Goal: Check status: Check status

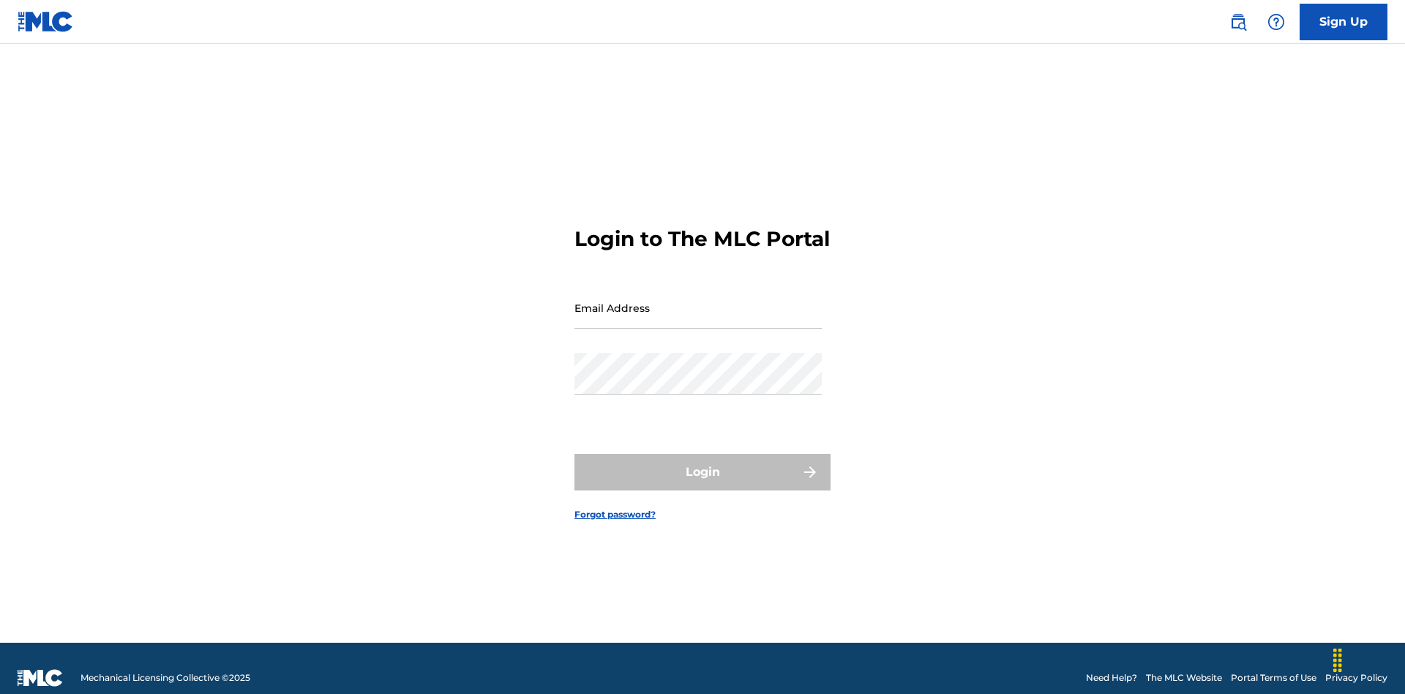
scroll to position [19, 0]
click at [698, 301] on input "Email Address" at bounding box center [697, 308] width 247 height 42
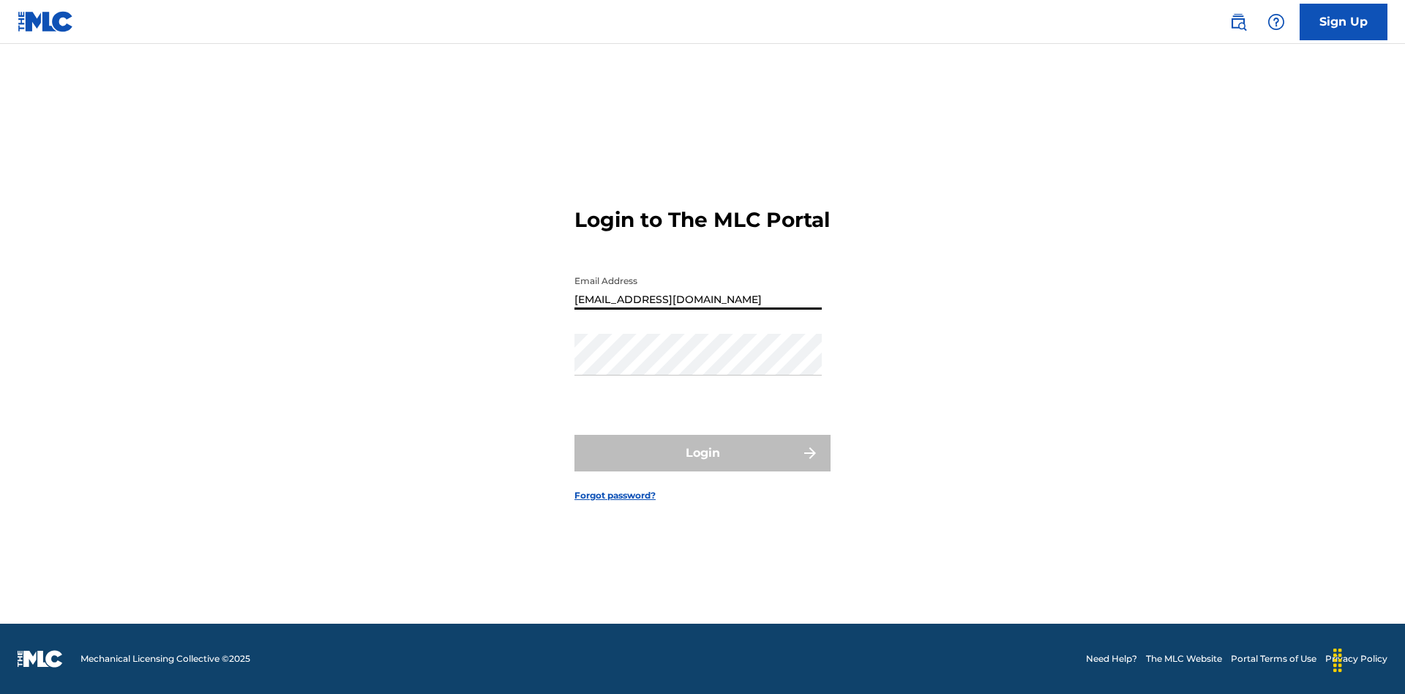
type input "[EMAIL_ADDRESS][DOMAIN_NAME]"
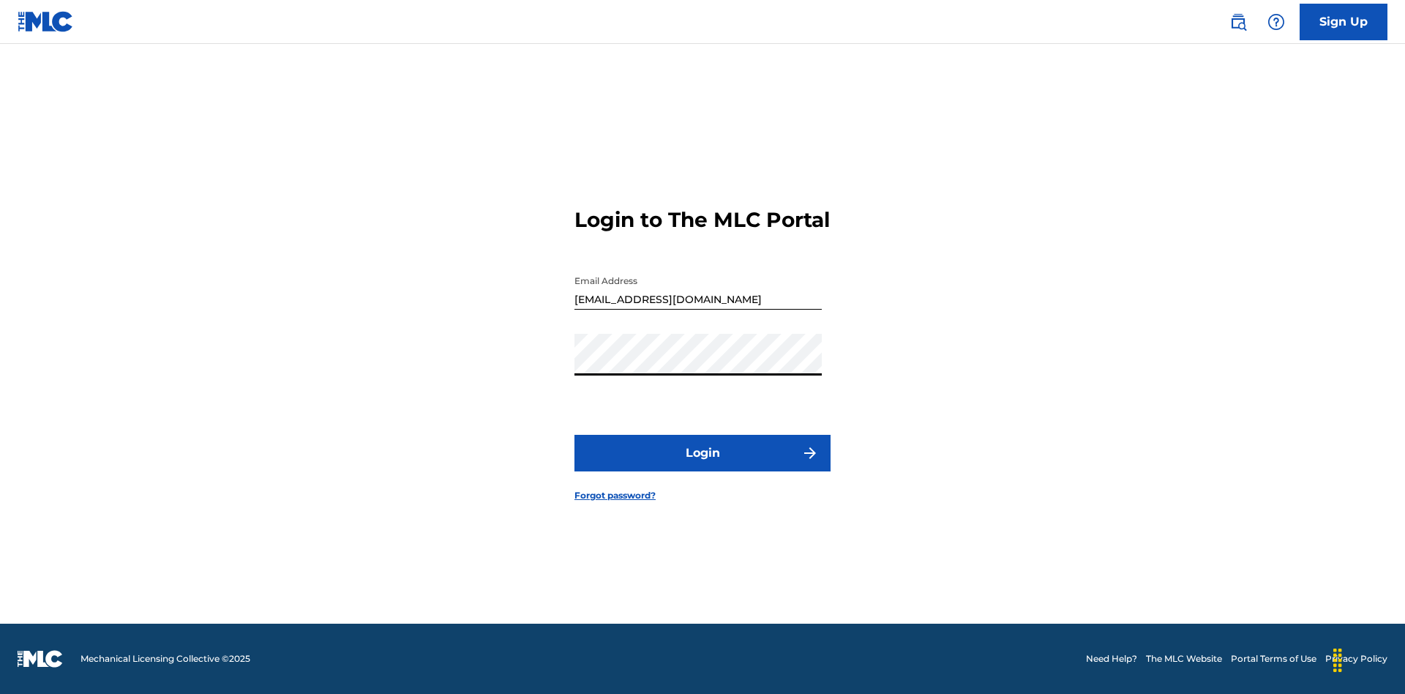
click at [702, 465] on button "Login" at bounding box center [702, 453] width 256 height 37
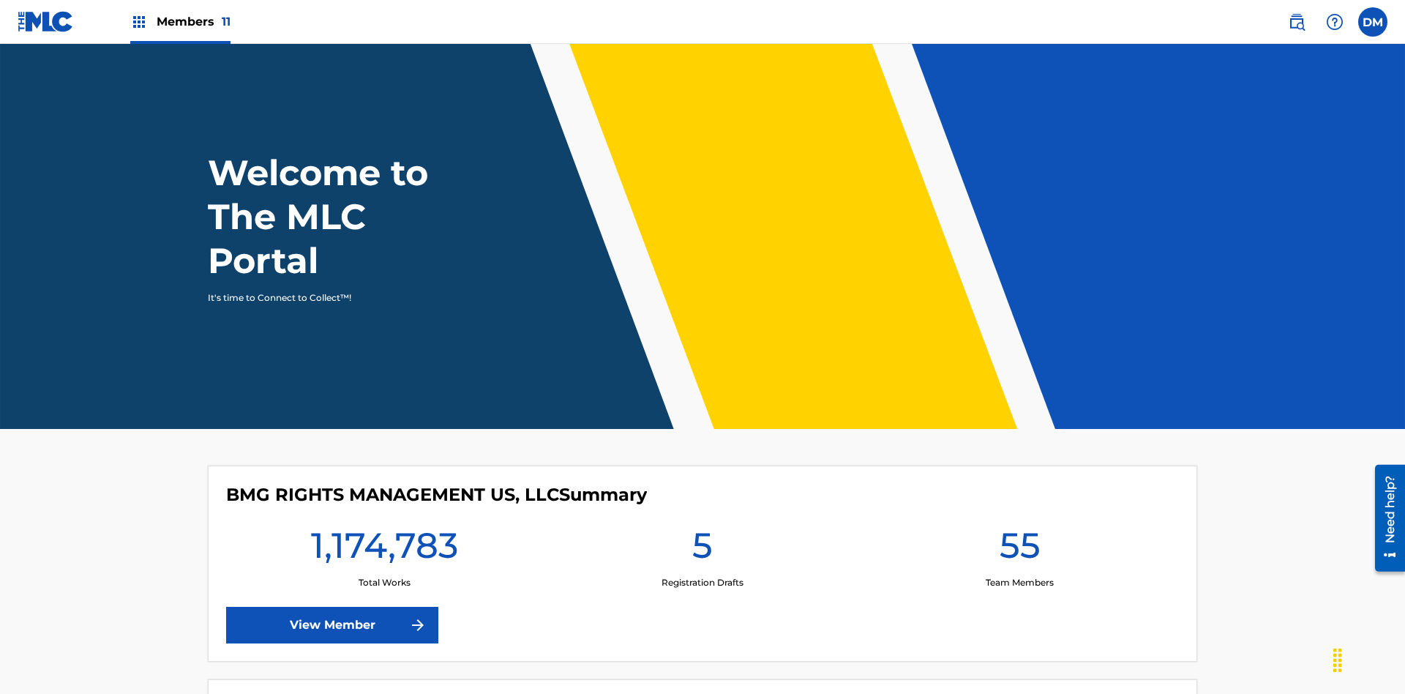
click at [180, 21] on span "Members 11" at bounding box center [194, 21] width 74 height 17
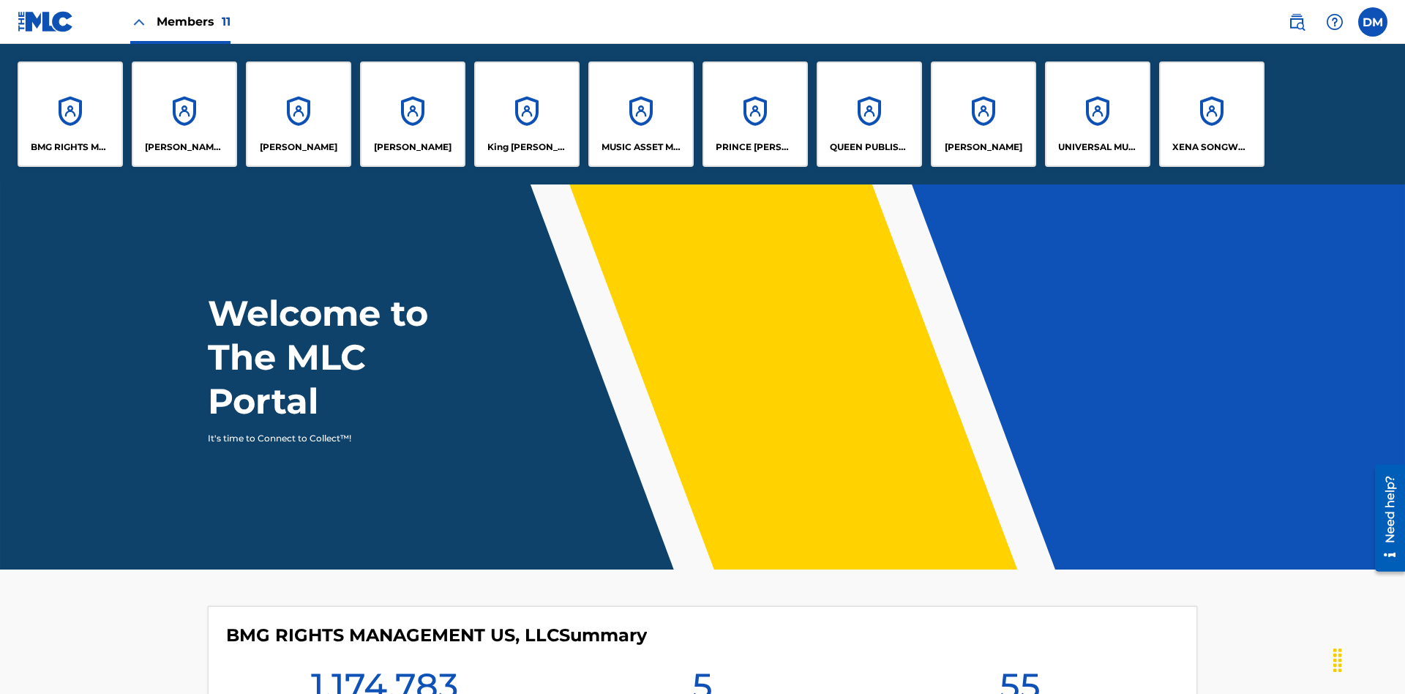
click at [1097, 147] on p "UNIVERSAL MUSIC PUB GROUP" at bounding box center [1098, 146] width 80 height 13
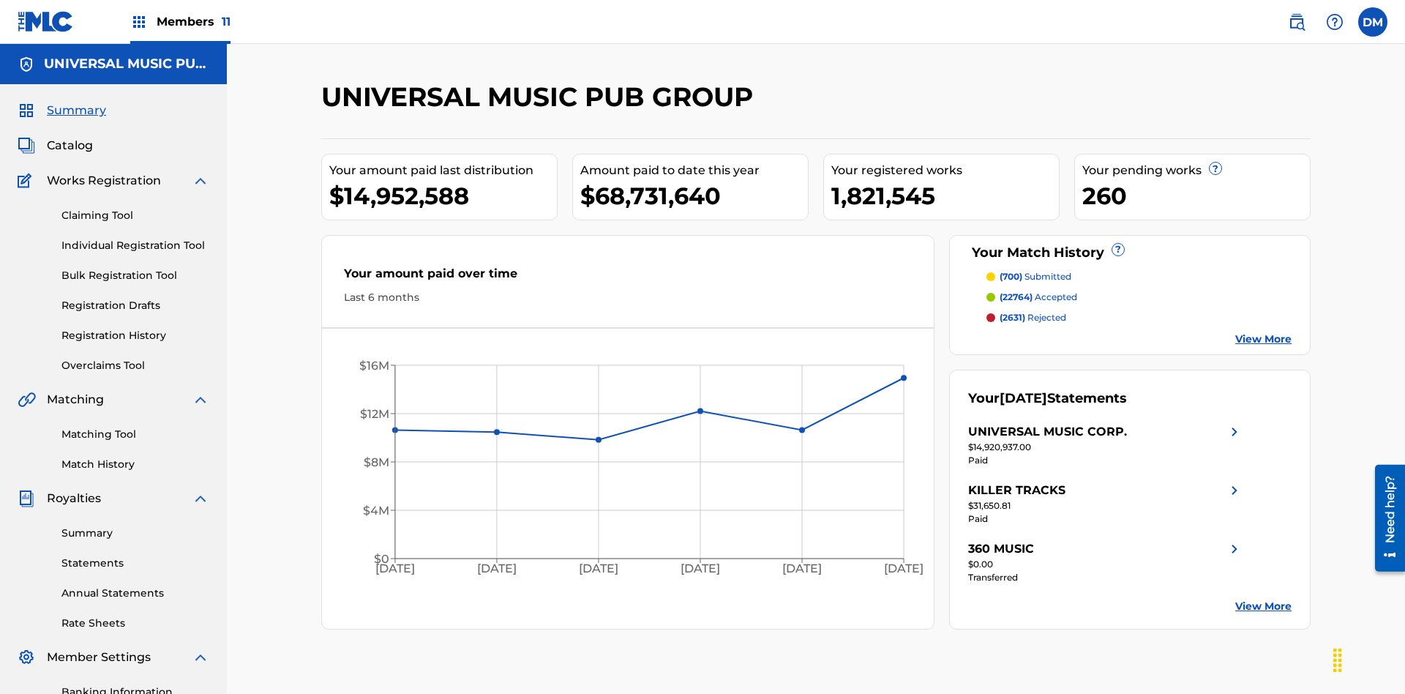
click at [135, 328] on link "Registration History" at bounding box center [135, 335] width 148 height 15
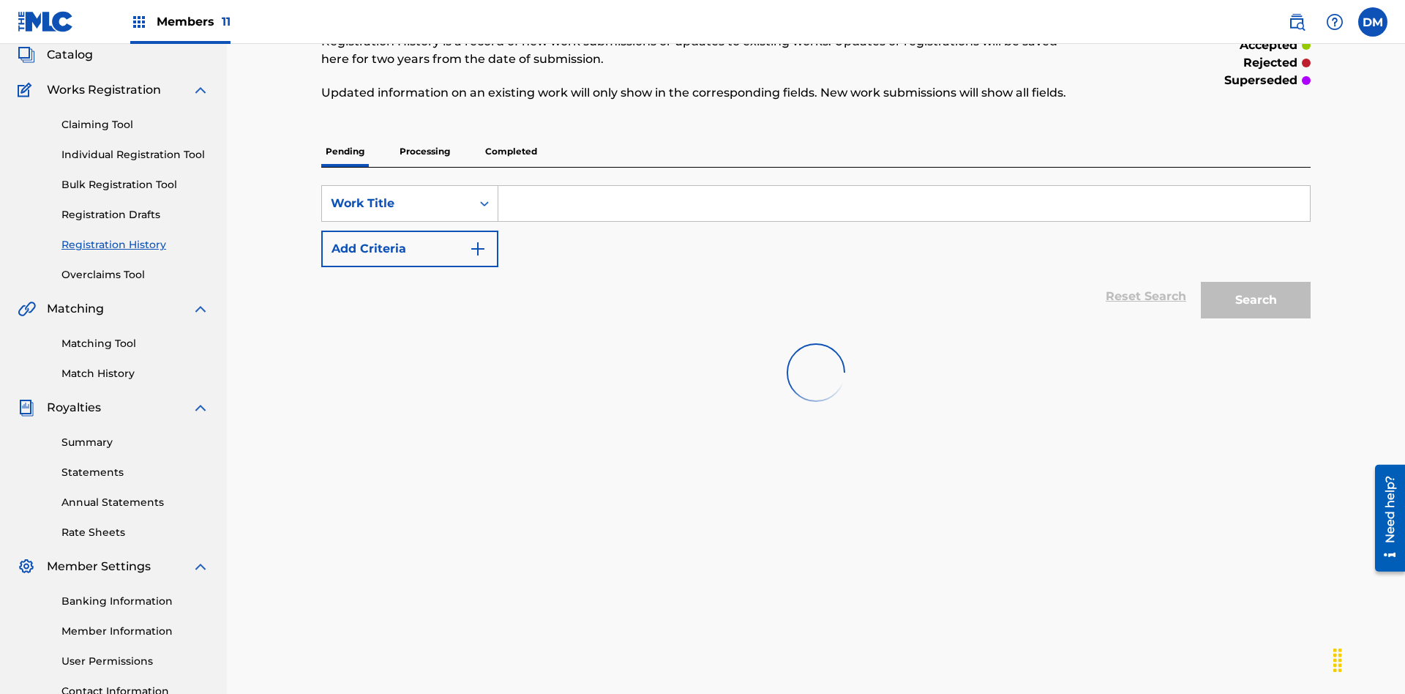
click at [511, 136] on p "Completed" at bounding box center [511, 151] width 61 height 31
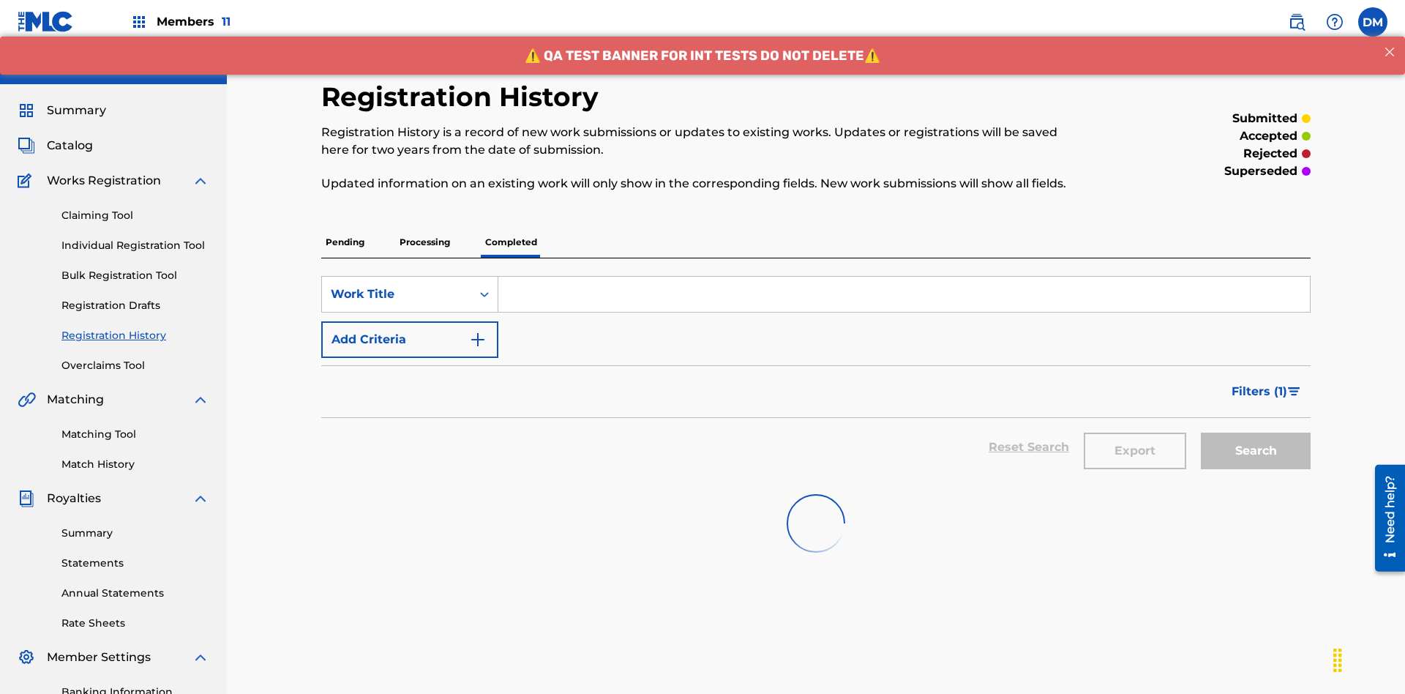
scroll to position [198, 0]
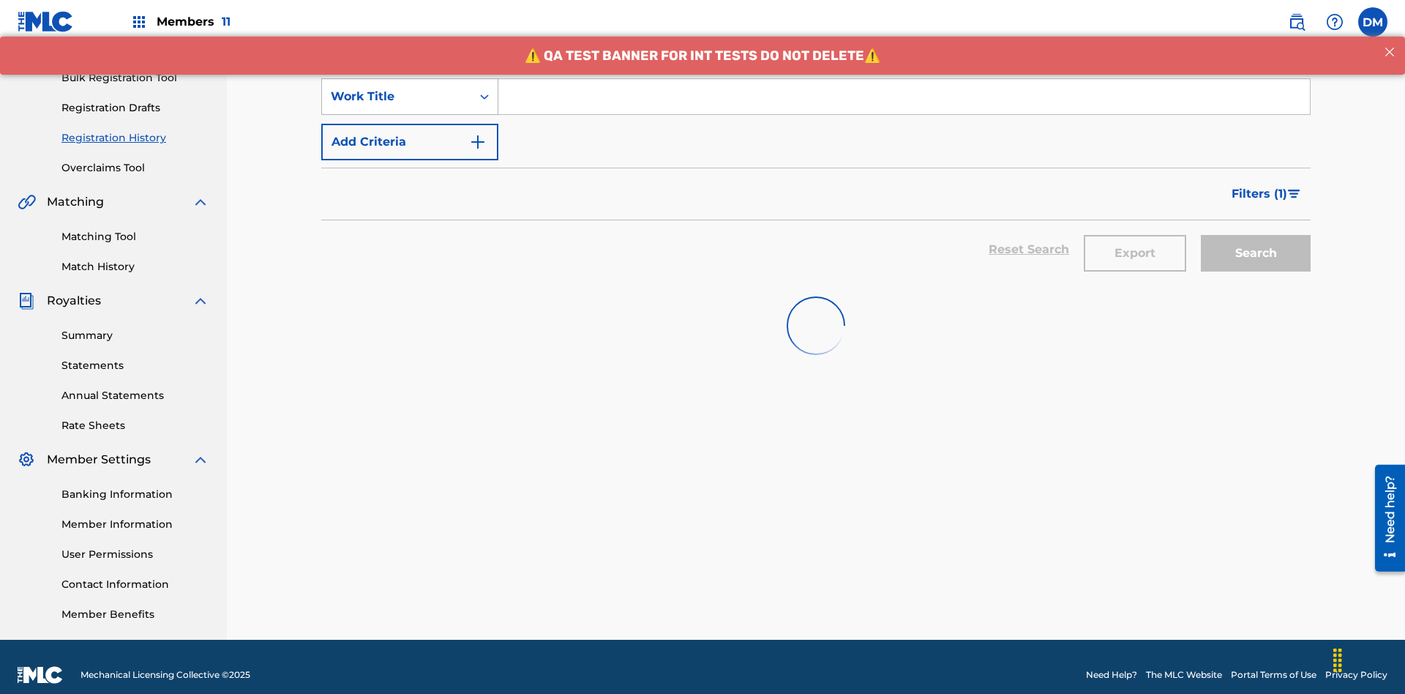
click at [397, 97] on div "Work Title" at bounding box center [397, 97] width 132 height 18
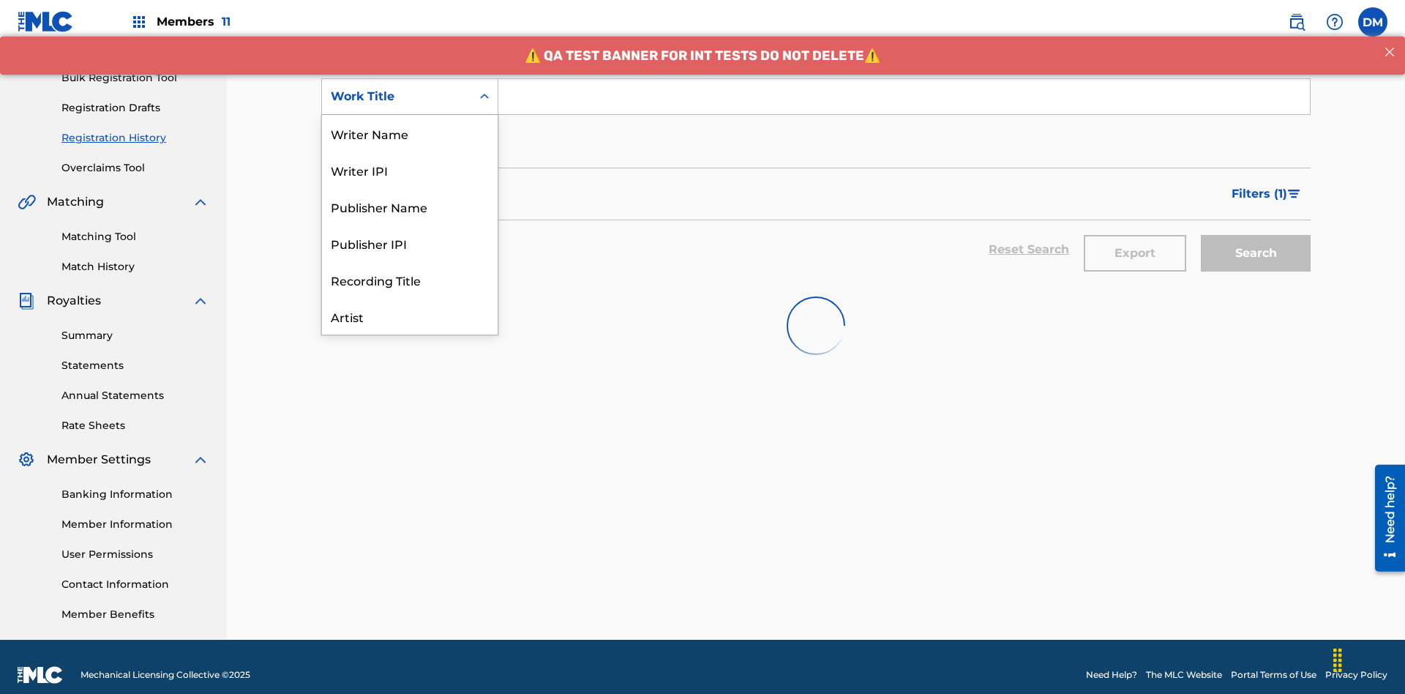
scroll to position [73, 0]
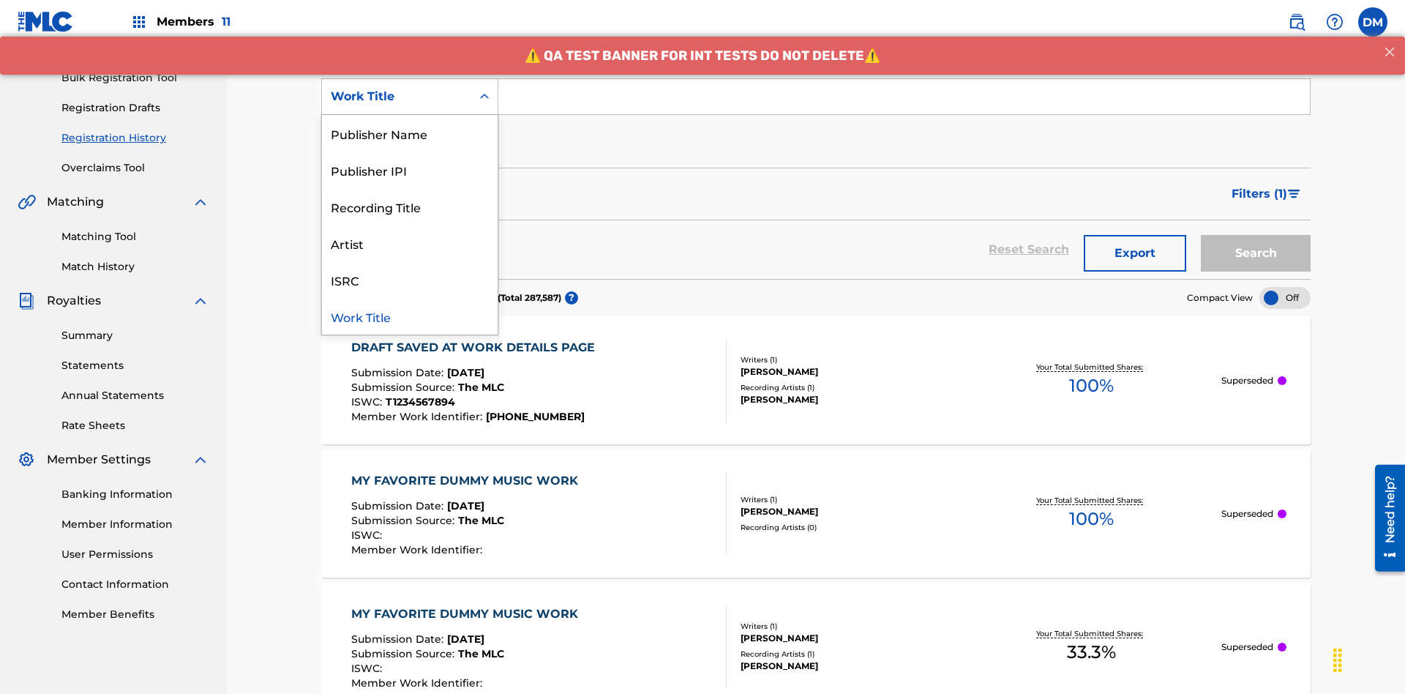
click at [410, 316] on div "Work Title" at bounding box center [410, 316] width 176 height 37
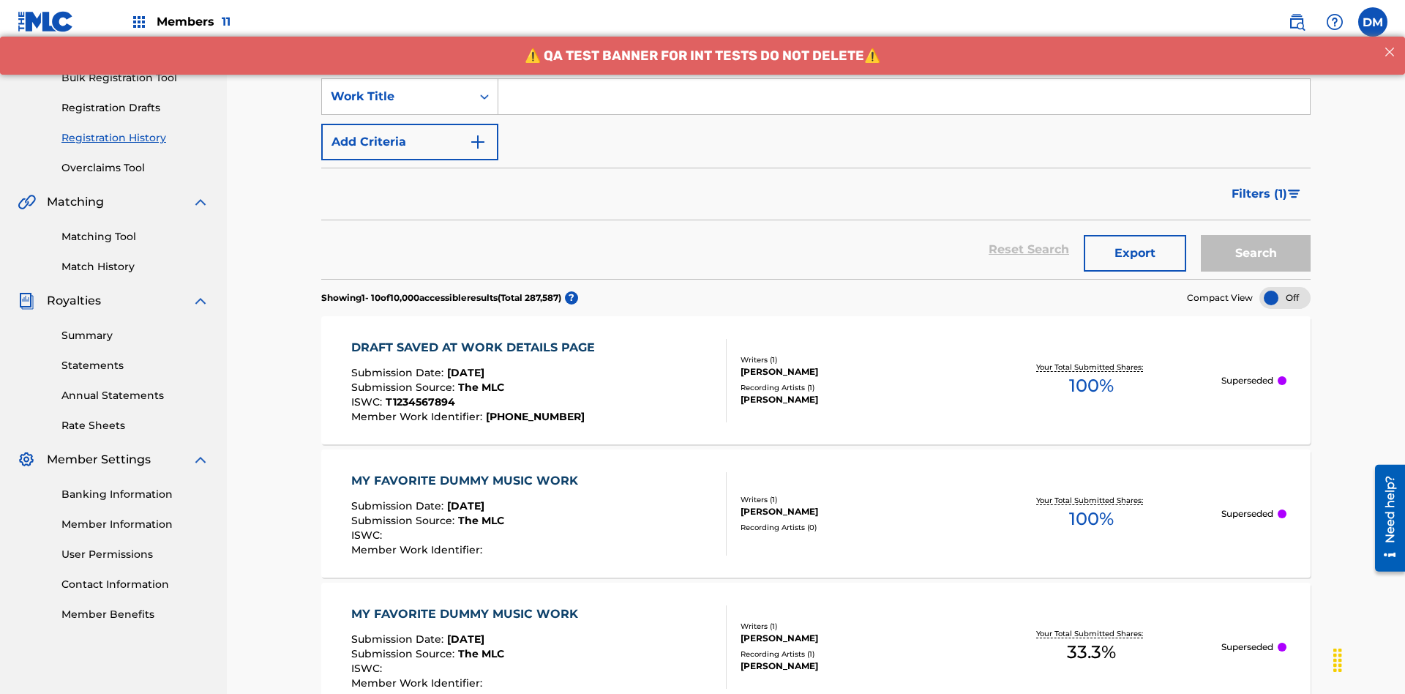
click at [410, 124] on button "Add Criteria" at bounding box center [409, 142] width 177 height 37
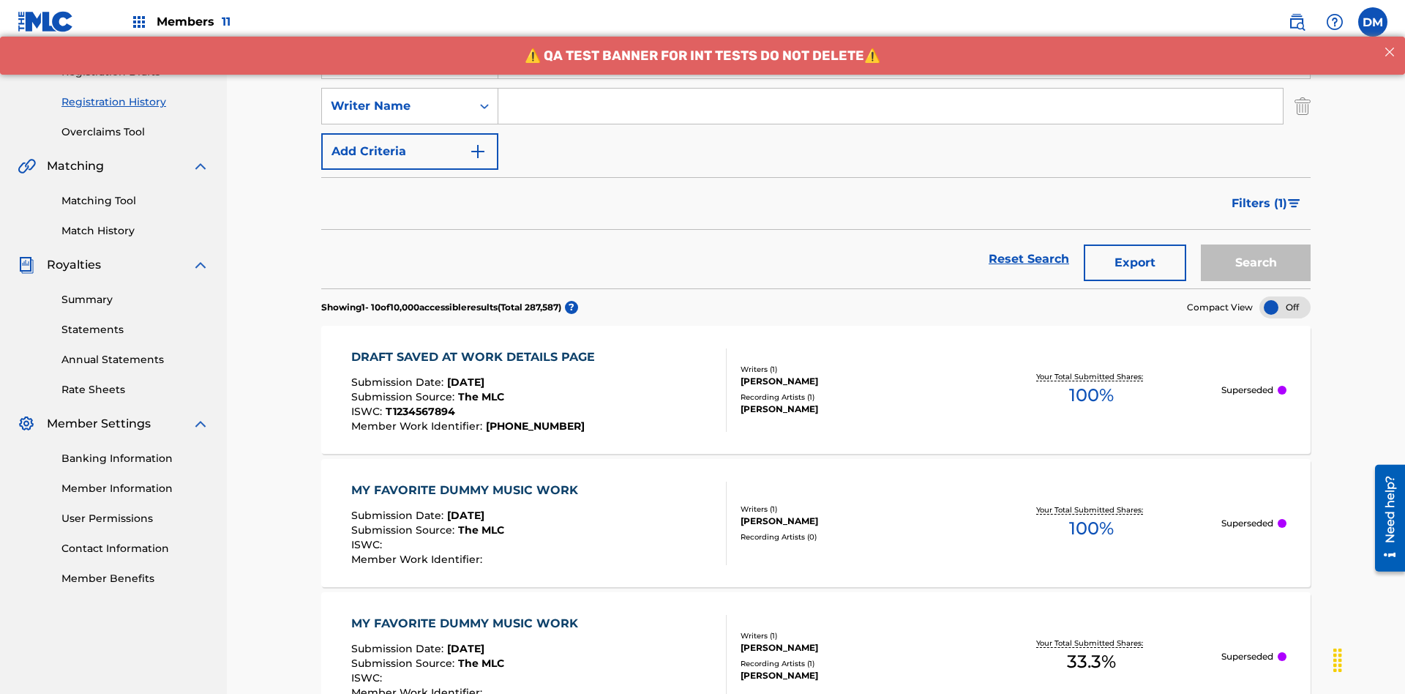
scroll to position [243, 0]
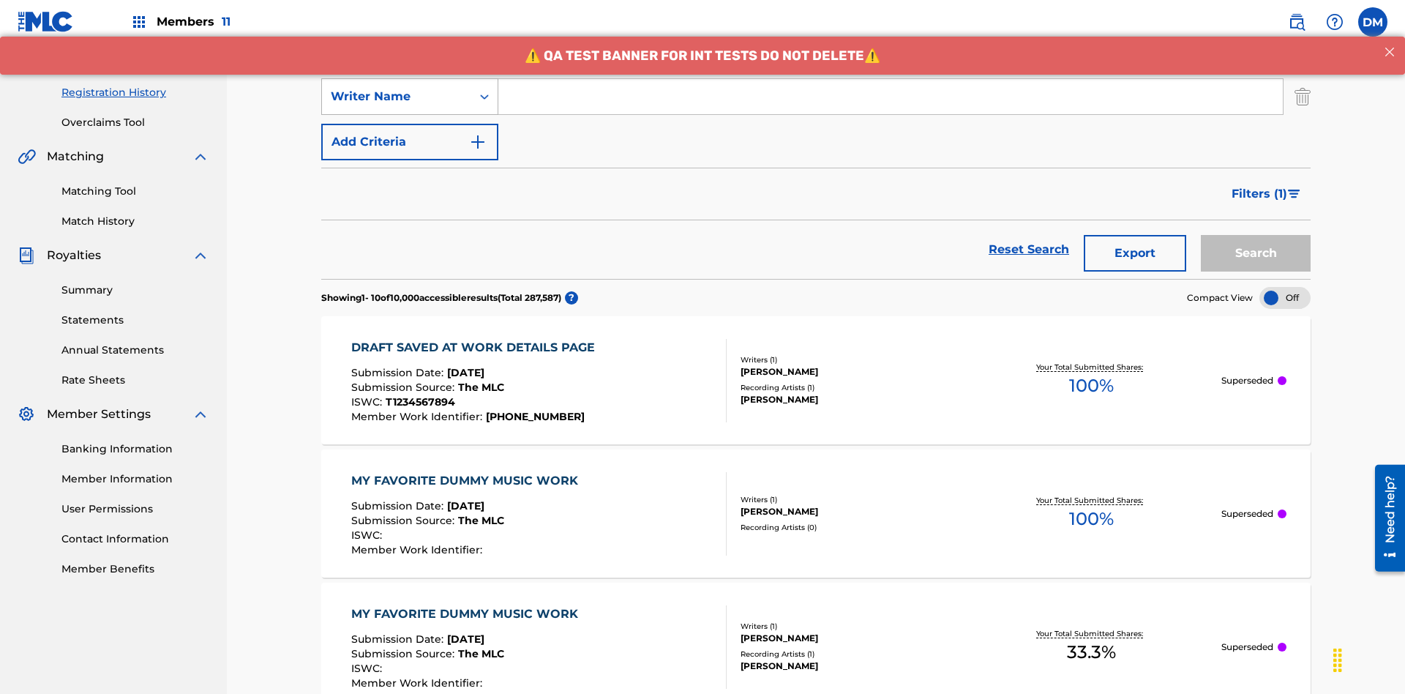
click at [397, 97] on div "Writer Name" at bounding box center [397, 97] width 132 height 18
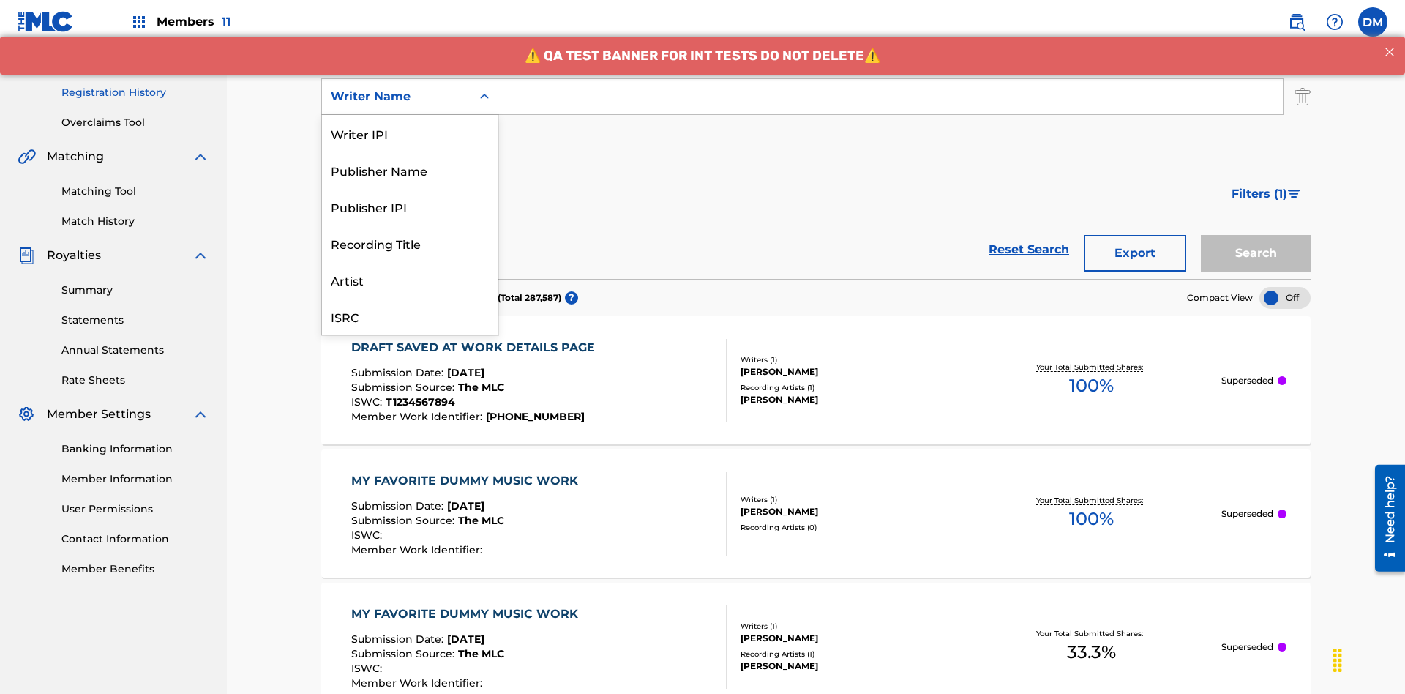
scroll to position [37, 0]
click at [410, 206] on div "Recording Title" at bounding box center [410, 206] width 176 height 37
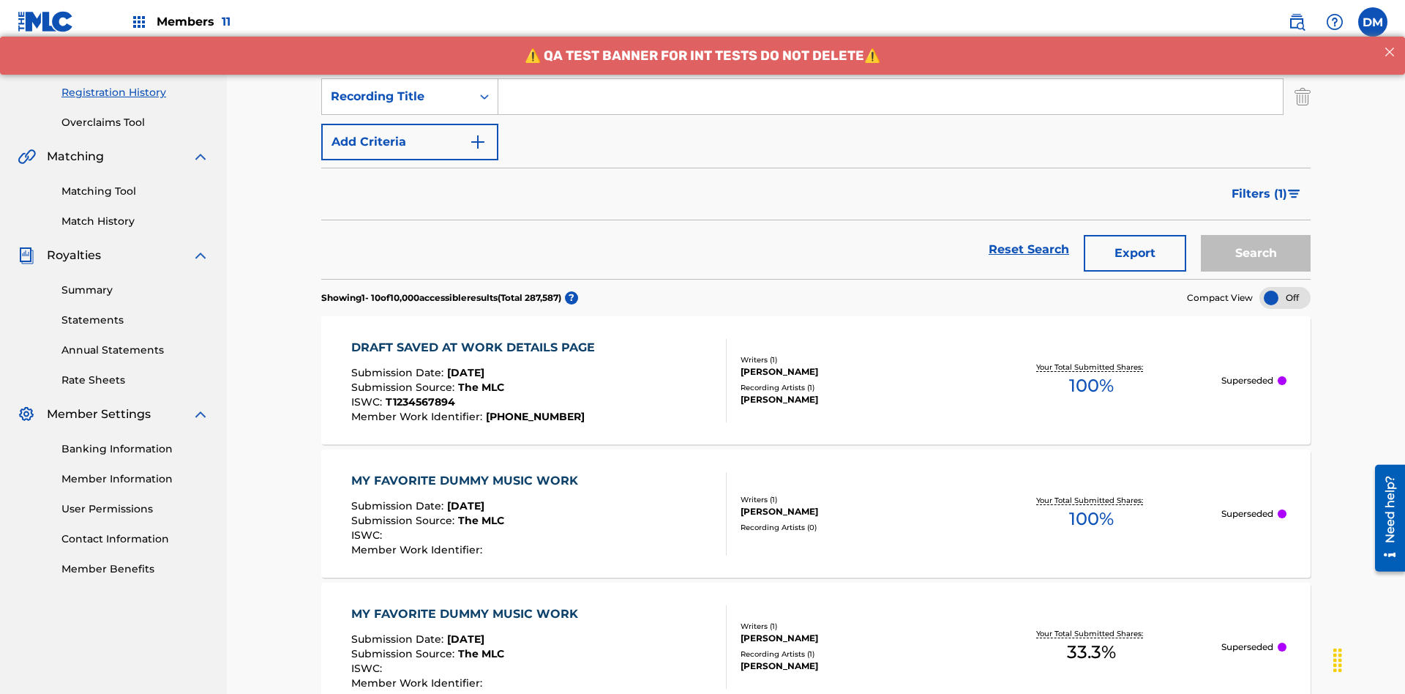
click at [410, 124] on button "Add Criteria" at bounding box center [409, 142] width 177 height 37
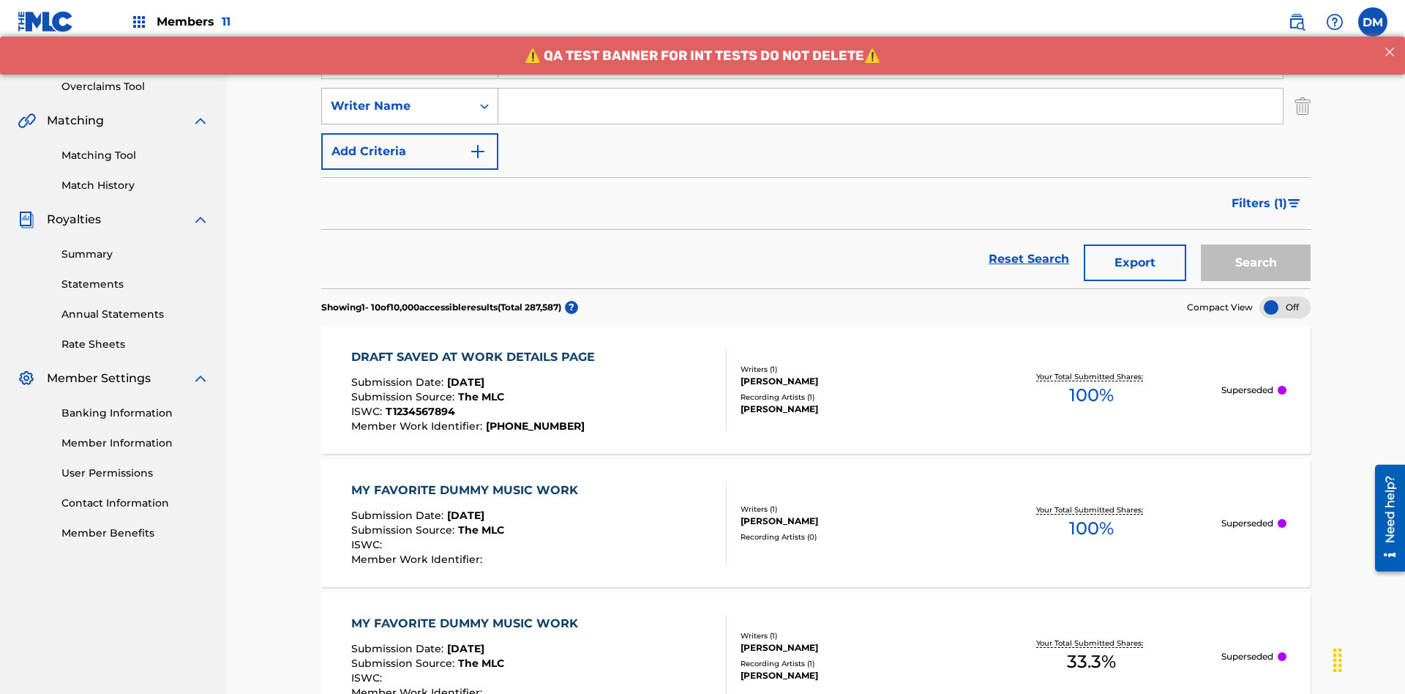
click at [397, 97] on div "Writer Name" at bounding box center [397, 106] width 132 height 18
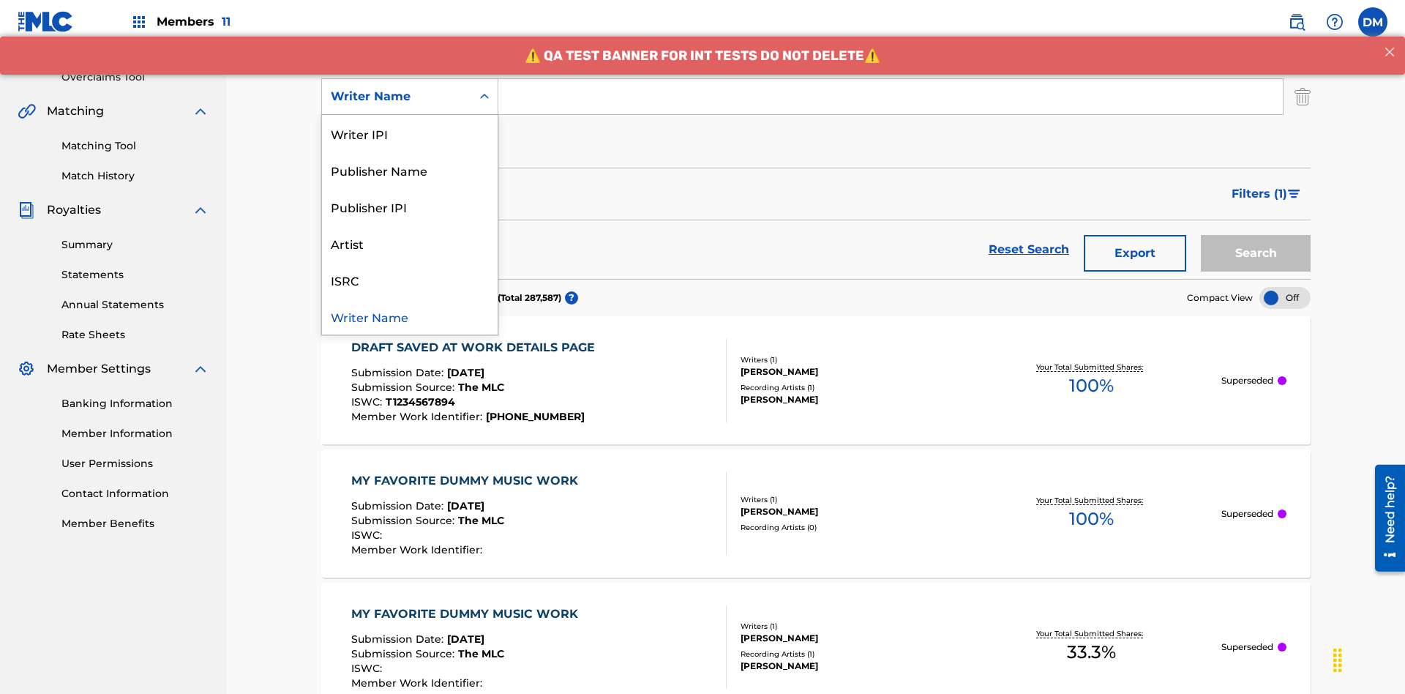
click at [410, 279] on div "ISRC" at bounding box center [410, 279] width 176 height 37
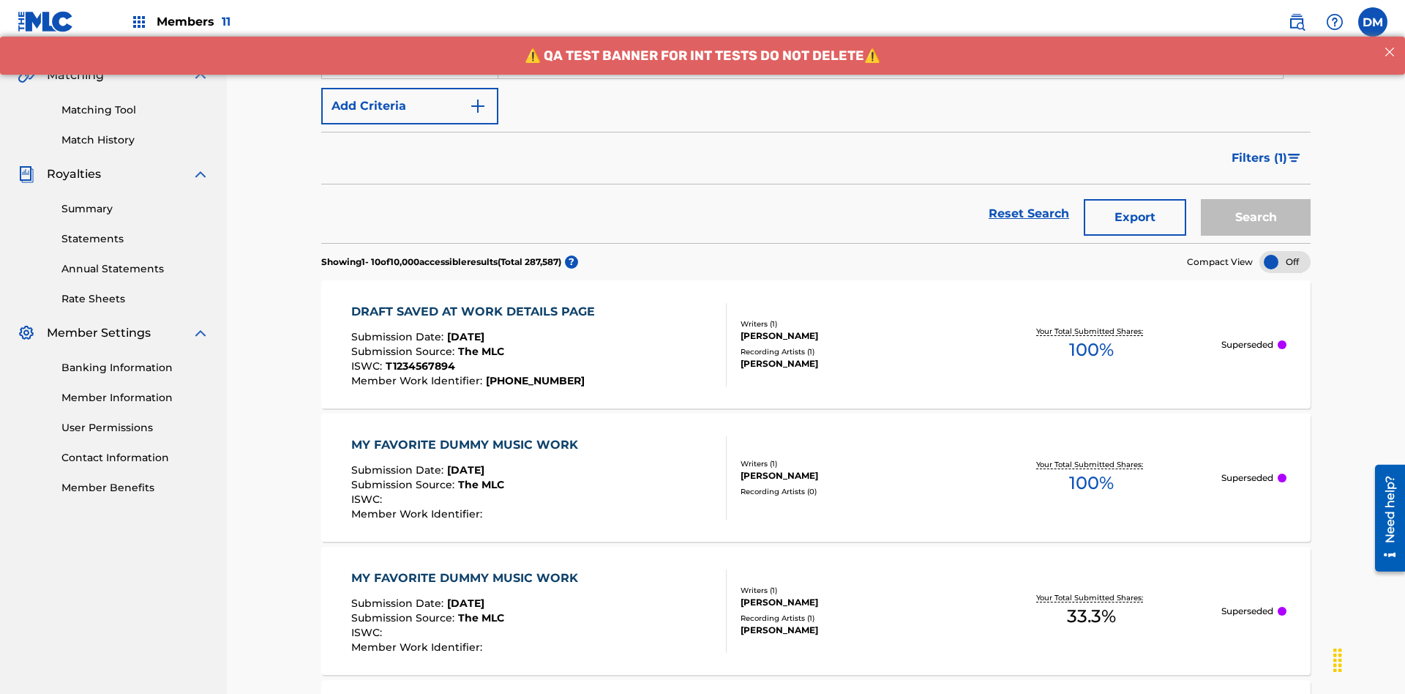
click at [410, 106] on button "Add Criteria" at bounding box center [409, 106] width 177 height 37
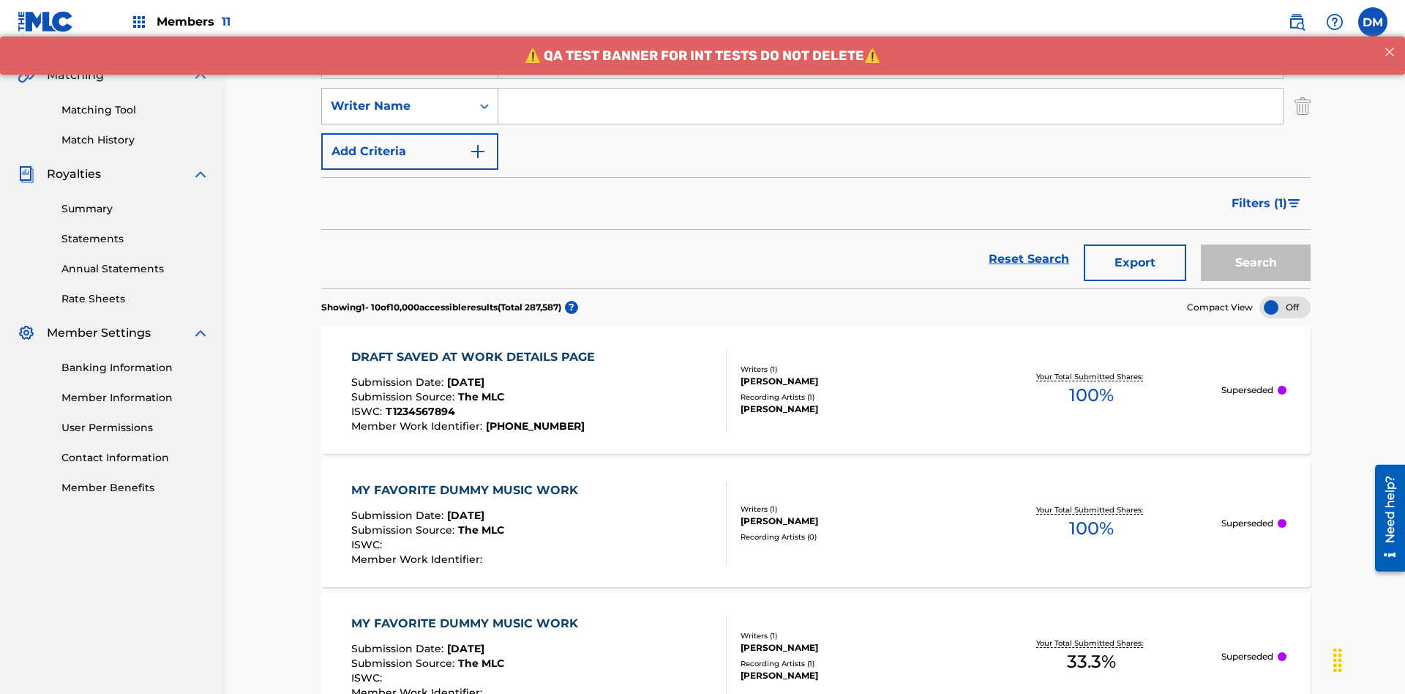
click at [397, 97] on div "Writer Name" at bounding box center [397, 106] width 132 height 18
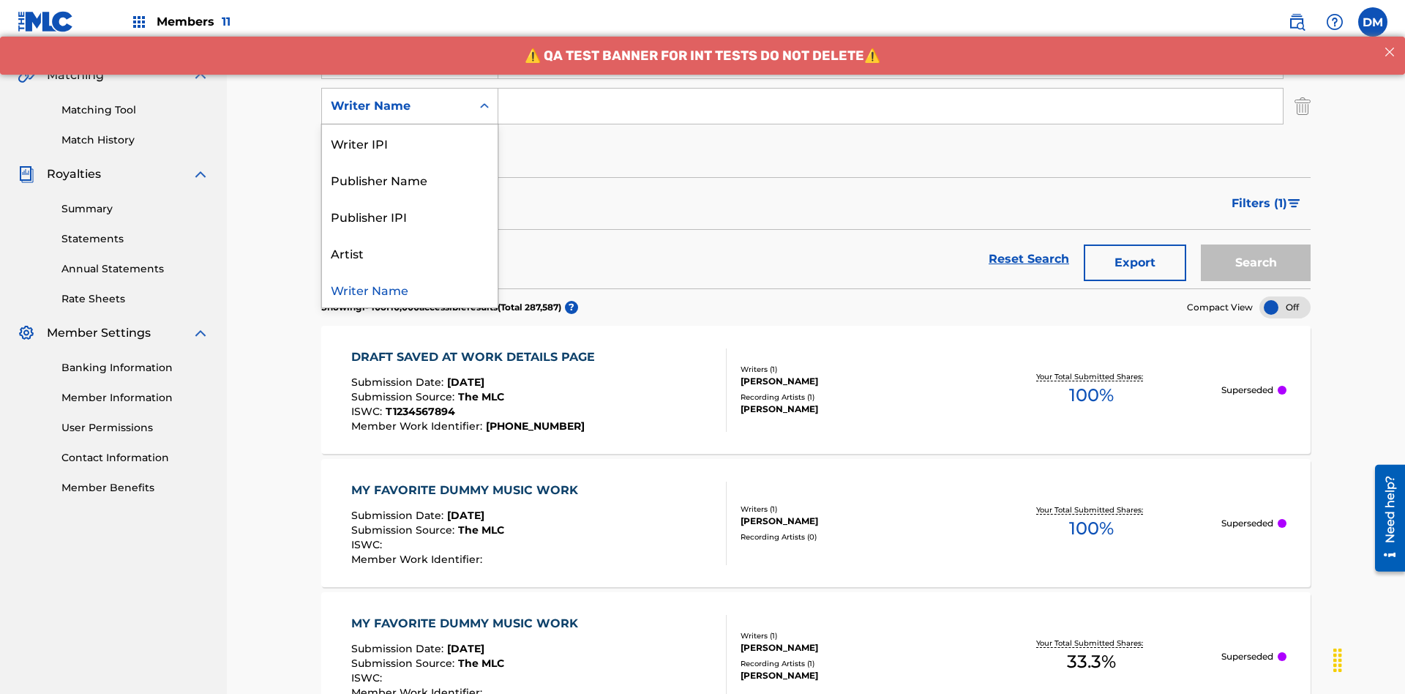
scroll to position [334, 0]
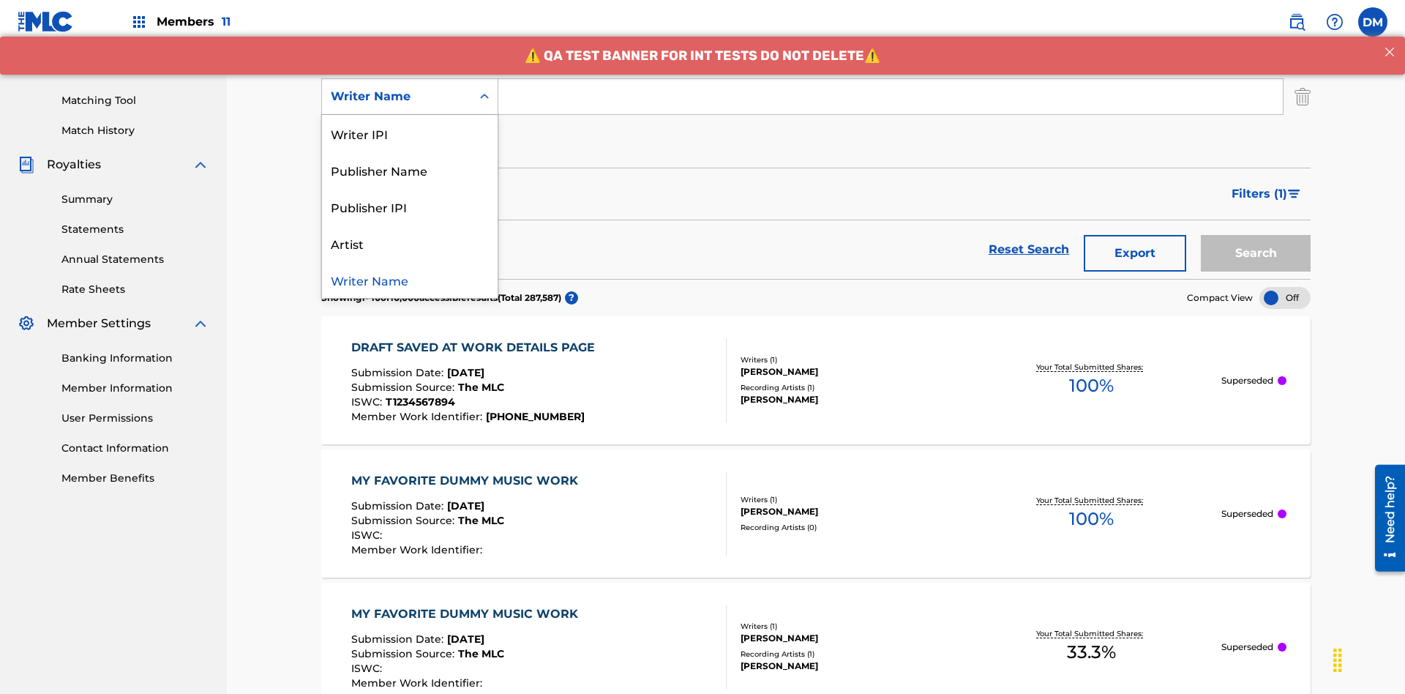
click at [410, 279] on div "Writer Name" at bounding box center [410, 279] width 176 height 37
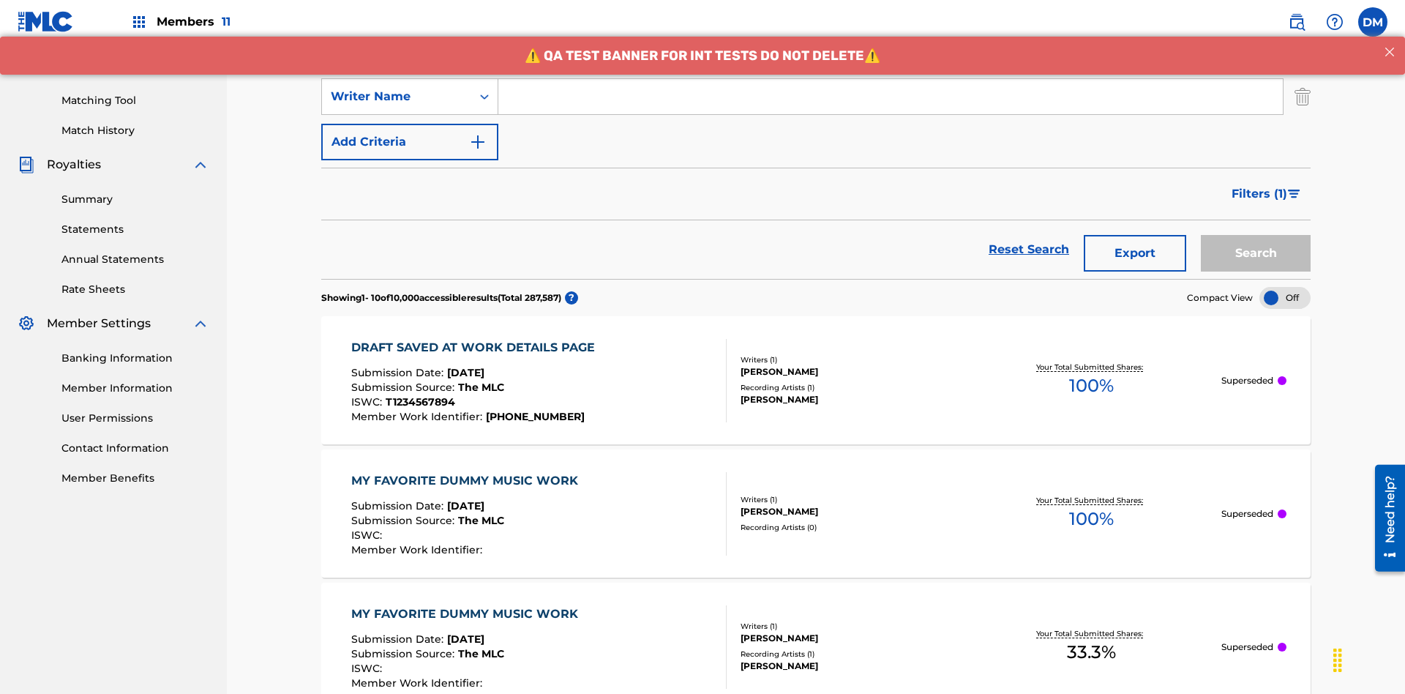
click at [410, 124] on button "Add Criteria" at bounding box center [409, 142] width 177 height 37
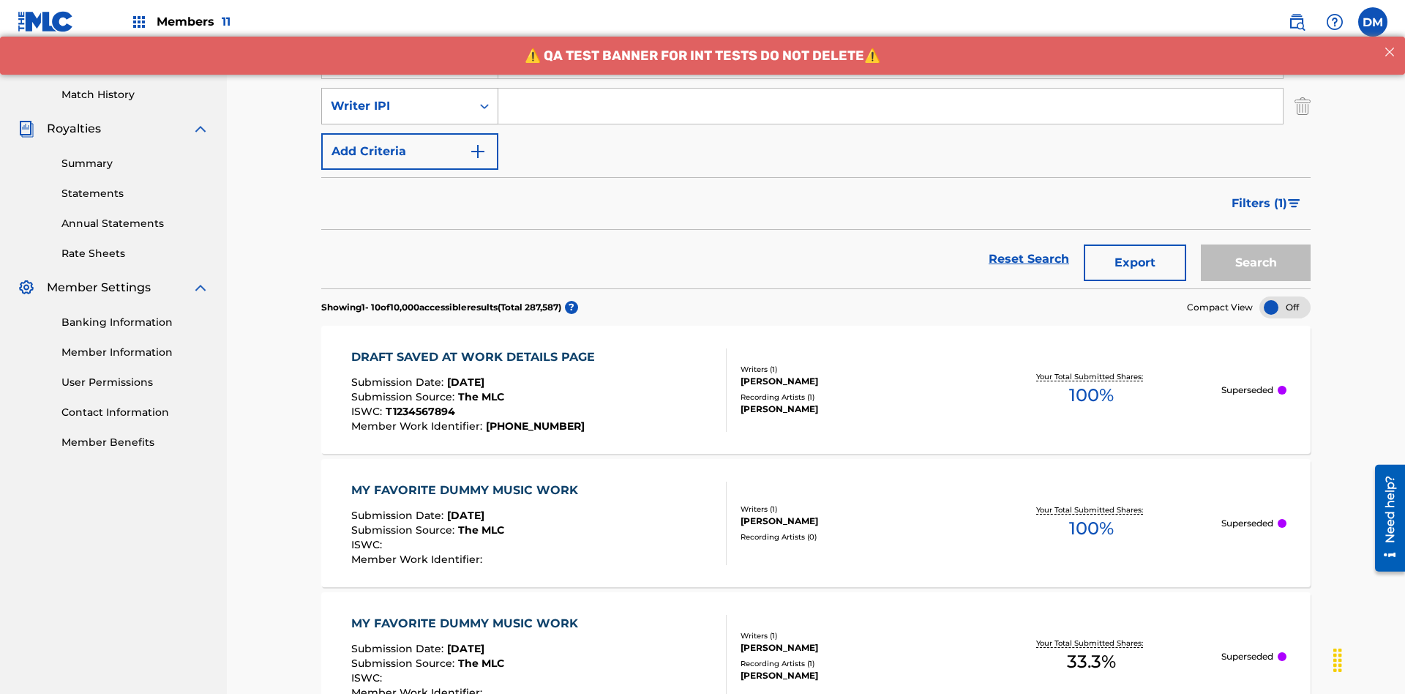
click at [397, 97] on div "Writer IPI" at bounding box center [397, 106] width 132 height 18
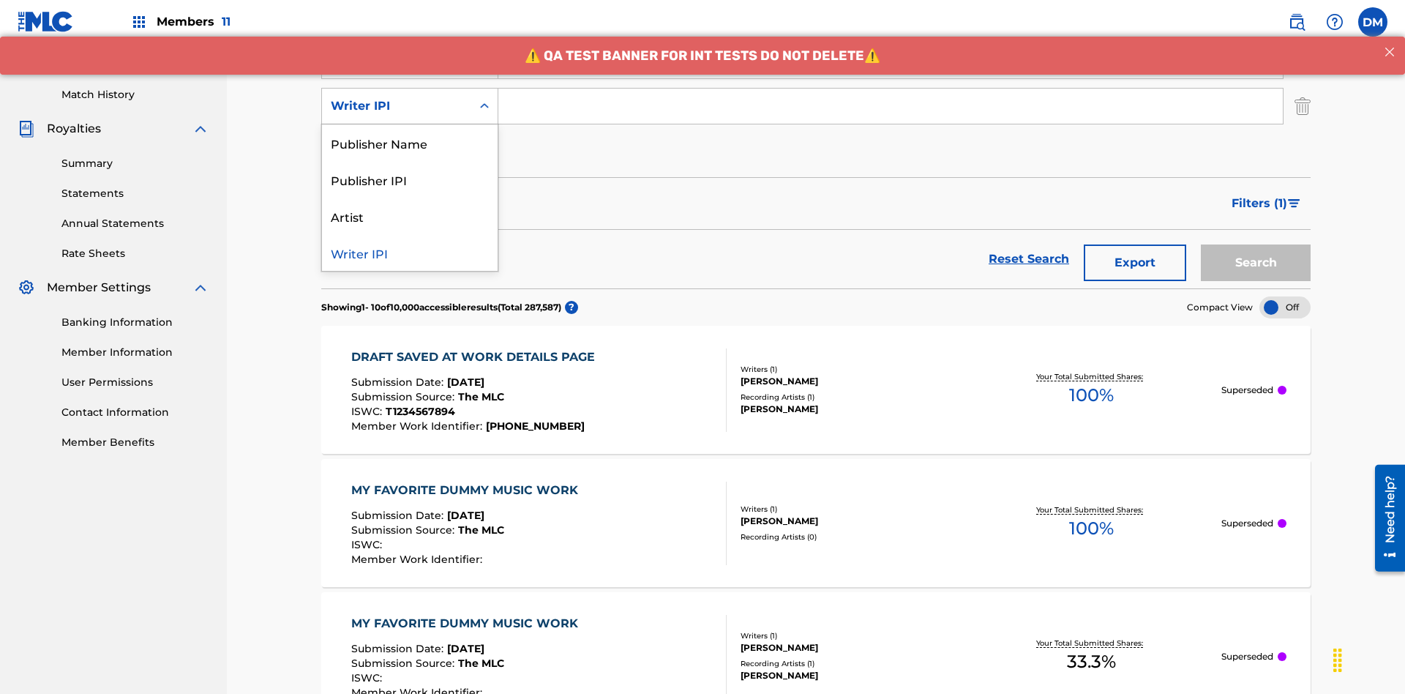
scroll to position [379, 0]
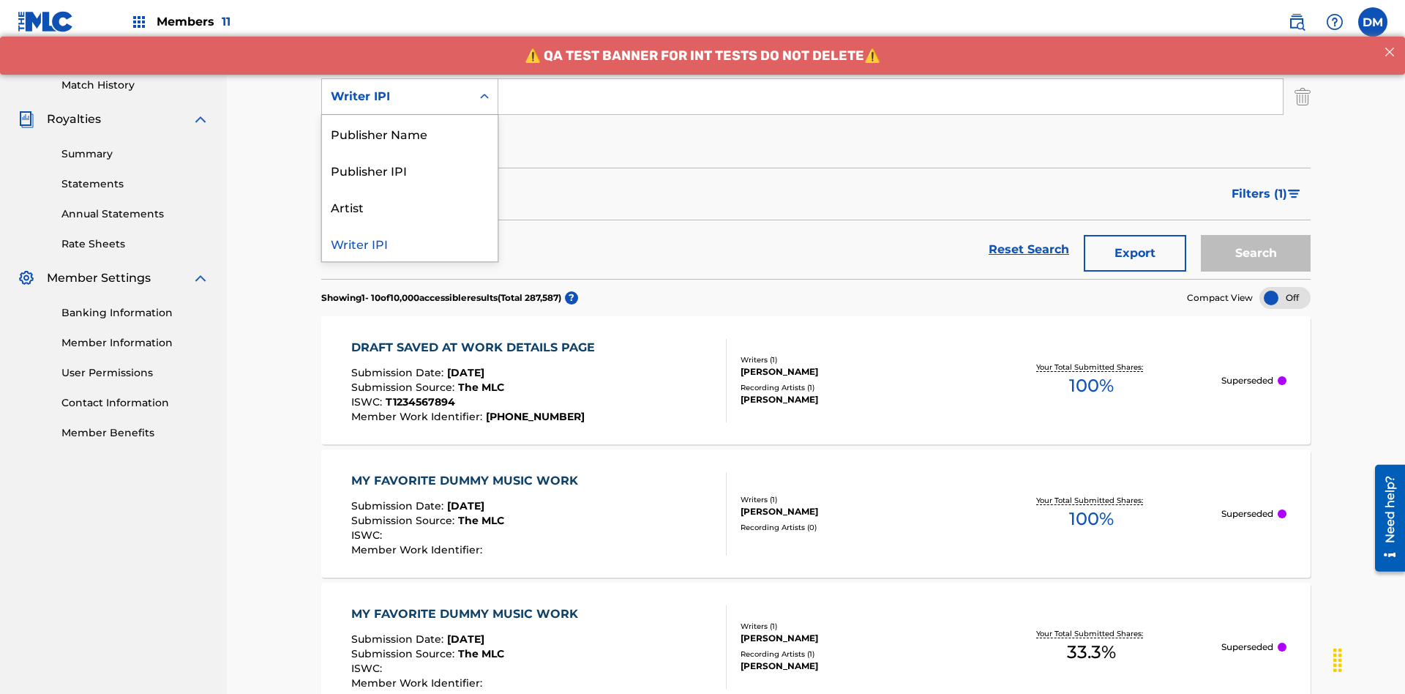
click at [410, 133] on div "Publisher Name" at bounding box center [410, 133] width 176 height 37
click at [410, 124] on button "Add Criteria" at bounding box center [409, 142] width 177 height 37
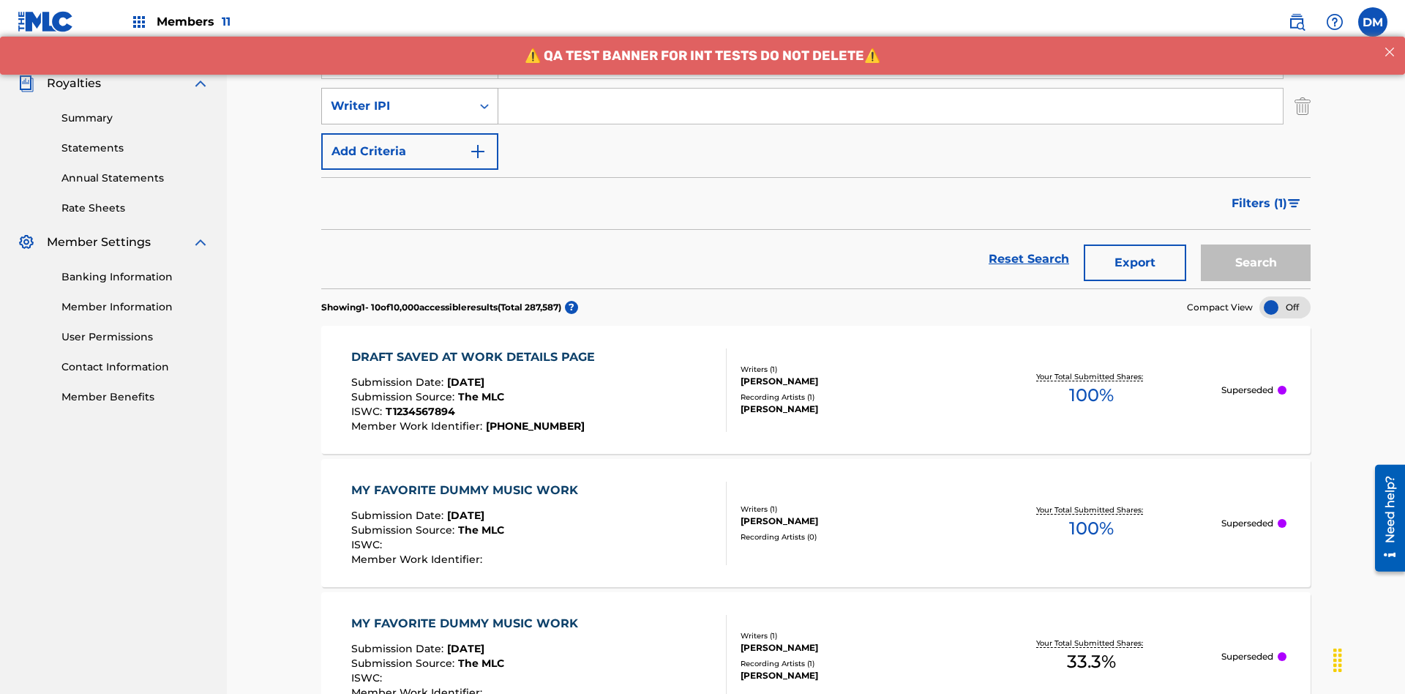
click at [397, 97] on div "Writer IPI" at bounding box center [397, 106] width 132 height 18
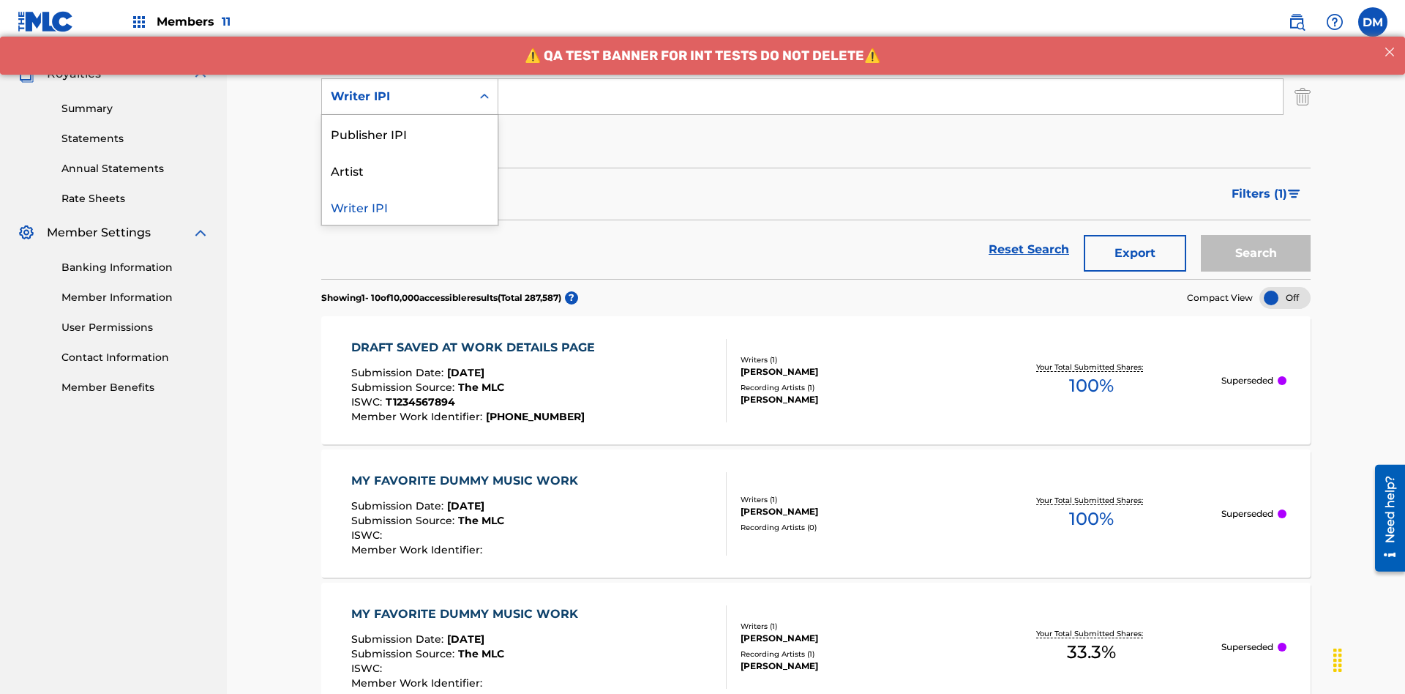
click at [410, 133] on div "Publisher IPI" at bounding box center [410, 133] width 176 height 37
click at [410, 124] on button "Add Criteria" at bounding box center [409, 142] width 177 height 37
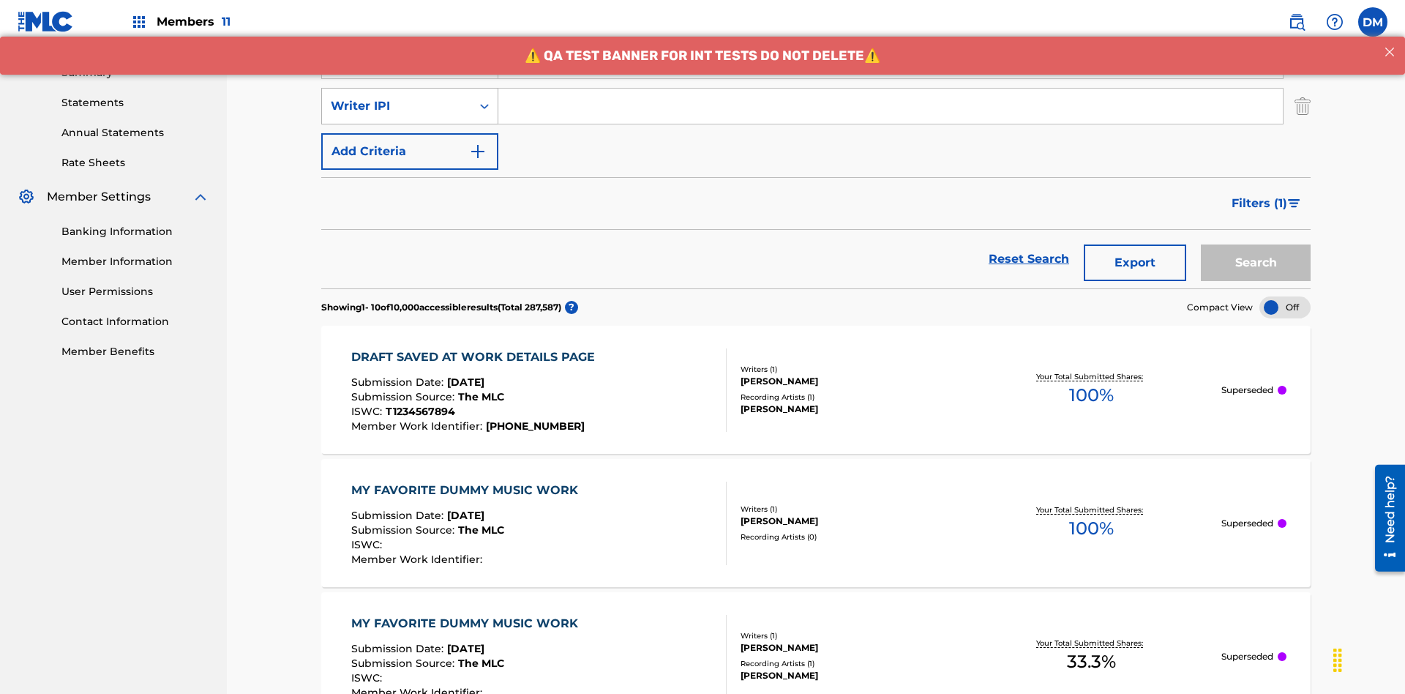
click at [397, 97] on div "Writer IPI" at bounding box center [397, 106] width 132 height 18
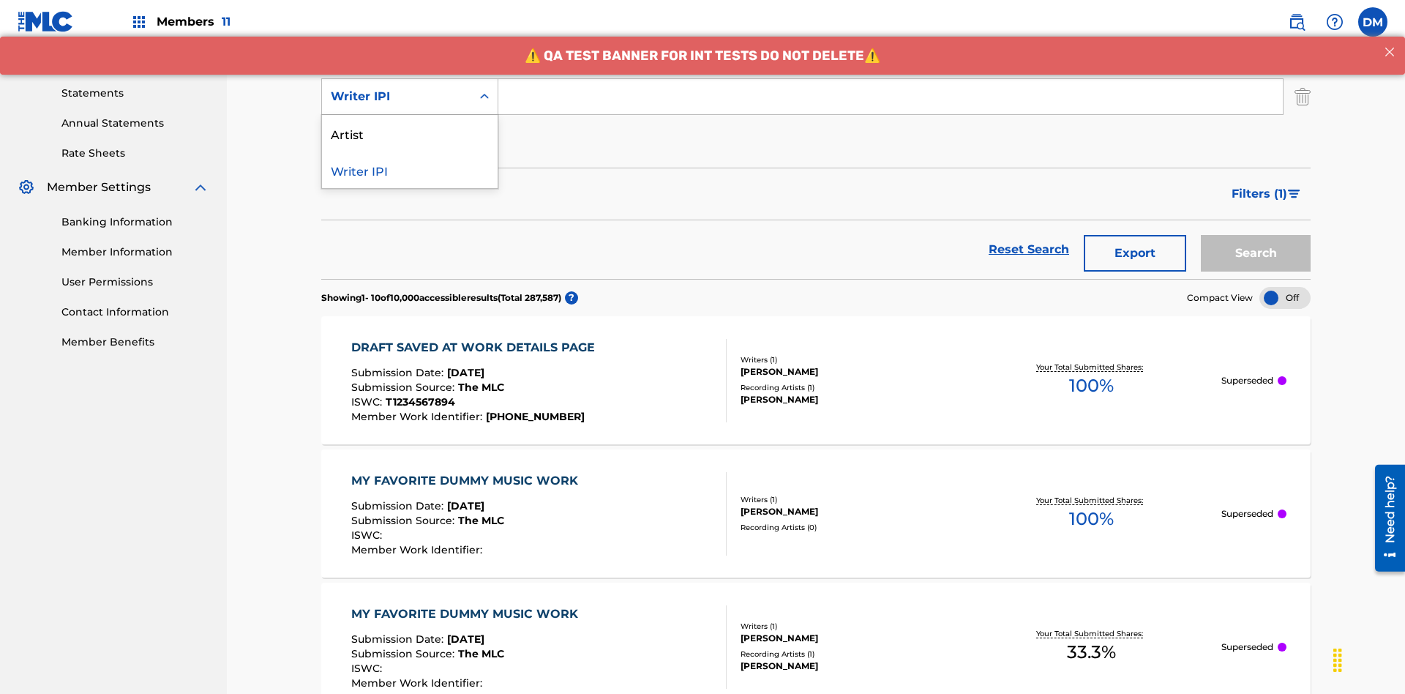
click at [410, 133] on div "Artist" at bounding box center [410, 133] width 176 height 37
click at [410, 124] on button "Add Criteria" at bounding box center [409, 142] width 177 height 37
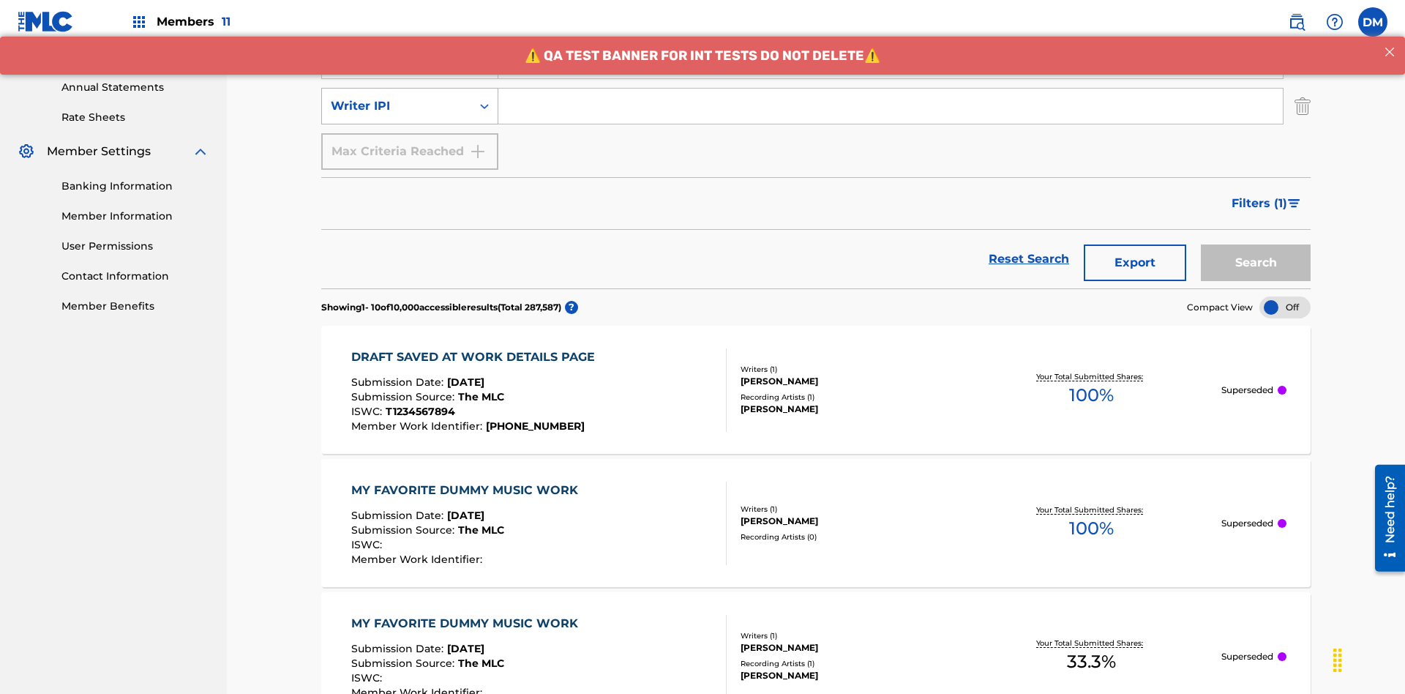
click at [397, 97] on div "Writer IPI" at bounding box center [397, 106] width 132 height 18
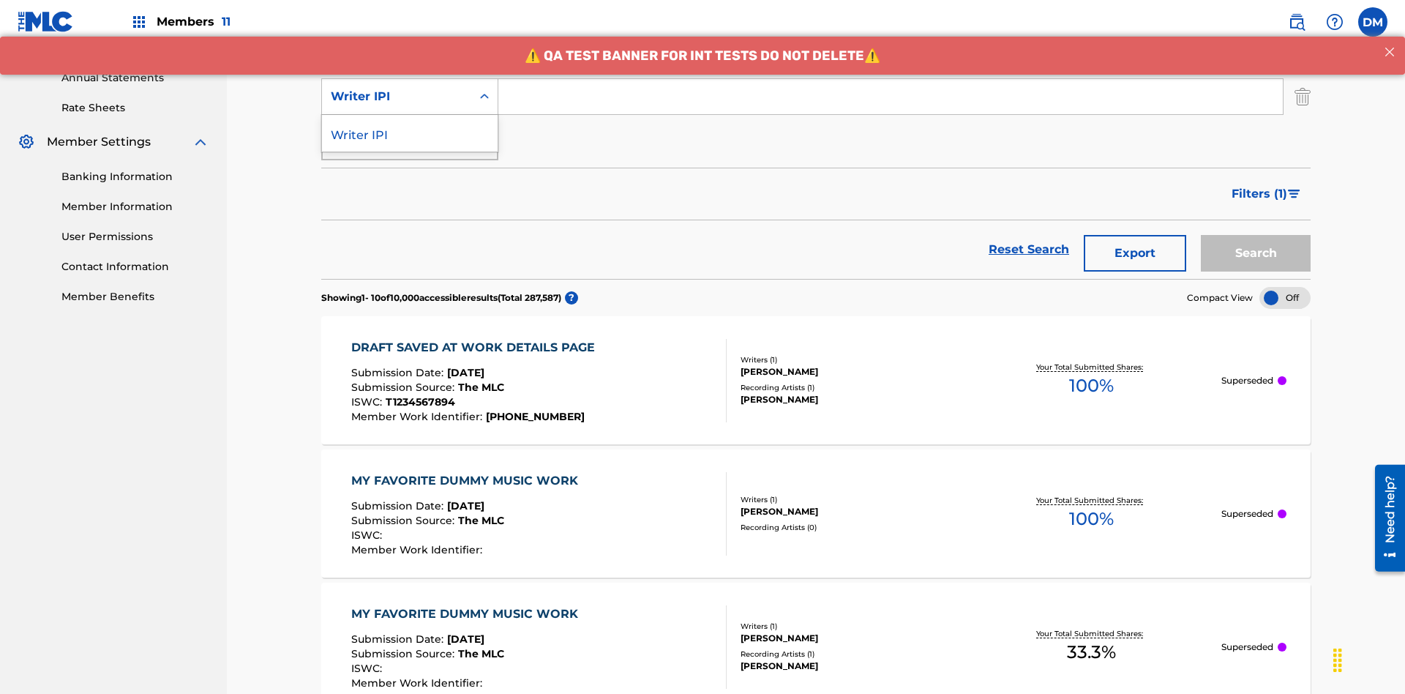
click at [410, 133] on div "Writer IPI" at bounding box center [410, 133] width 176 height 37
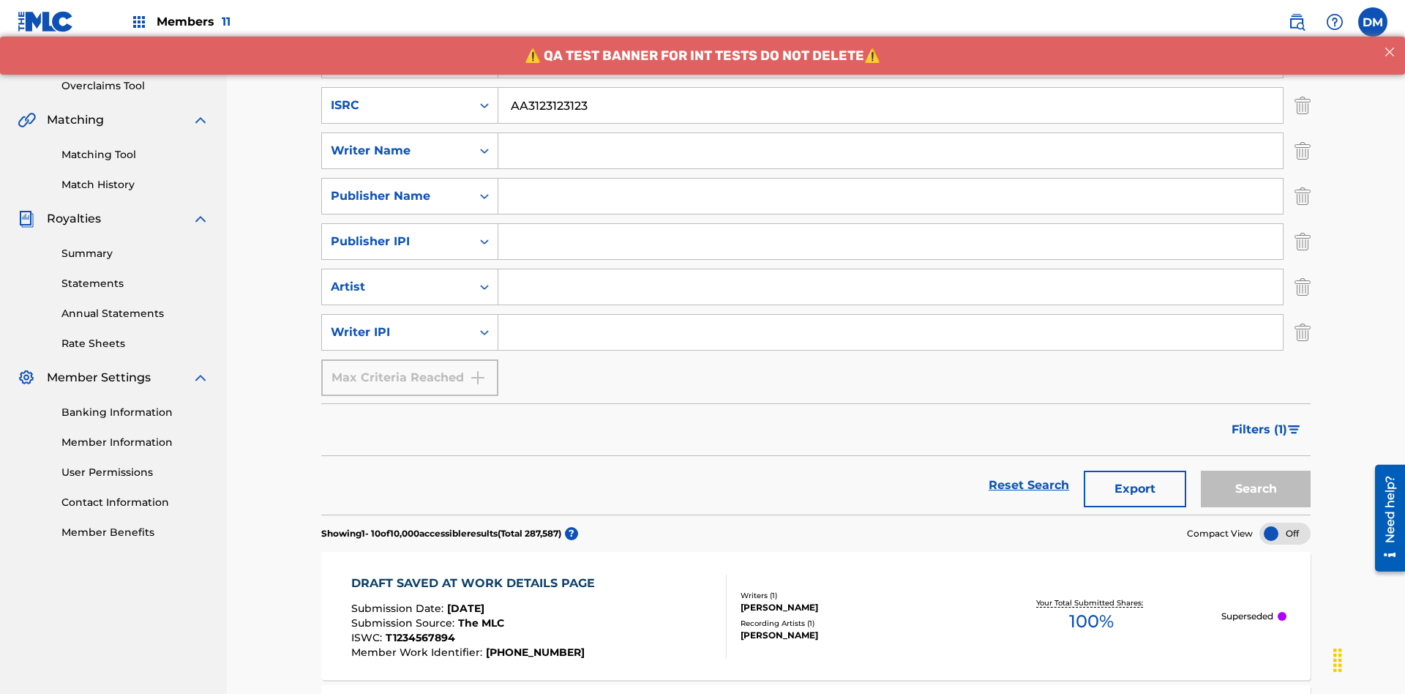
type input "AA3123123123"
click at [904, 32] on input "Search Form" at bounding box center [903, 14] width 811 height 35
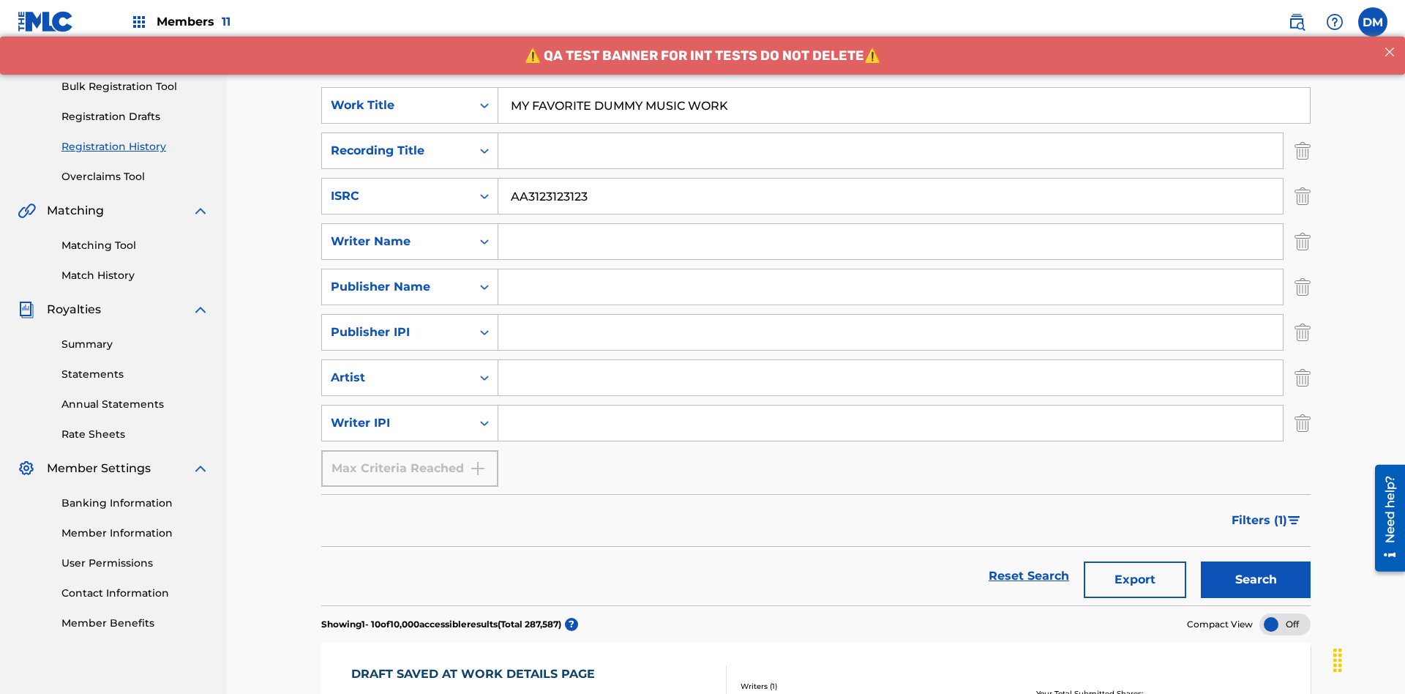
scroll to position [325, 0]
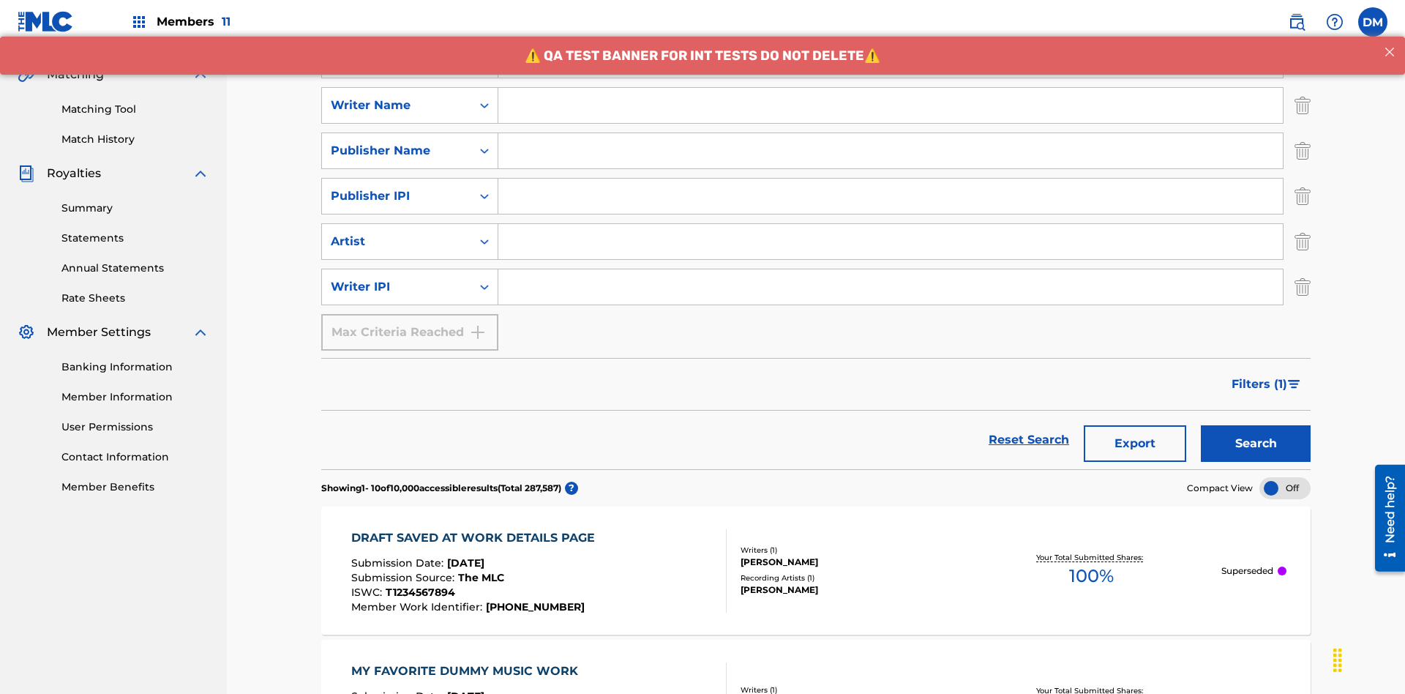
type input "MY FAVORITE DUMMY MUSIC WORK"
click at [890, 105] on input "Search Form" at bounding box center [890, 105] width 784 height 35
type input "[PERSON_NAME]"
click at [890, 269] on input "Search Form" at bounding box center [890, 286] width 784 height 35
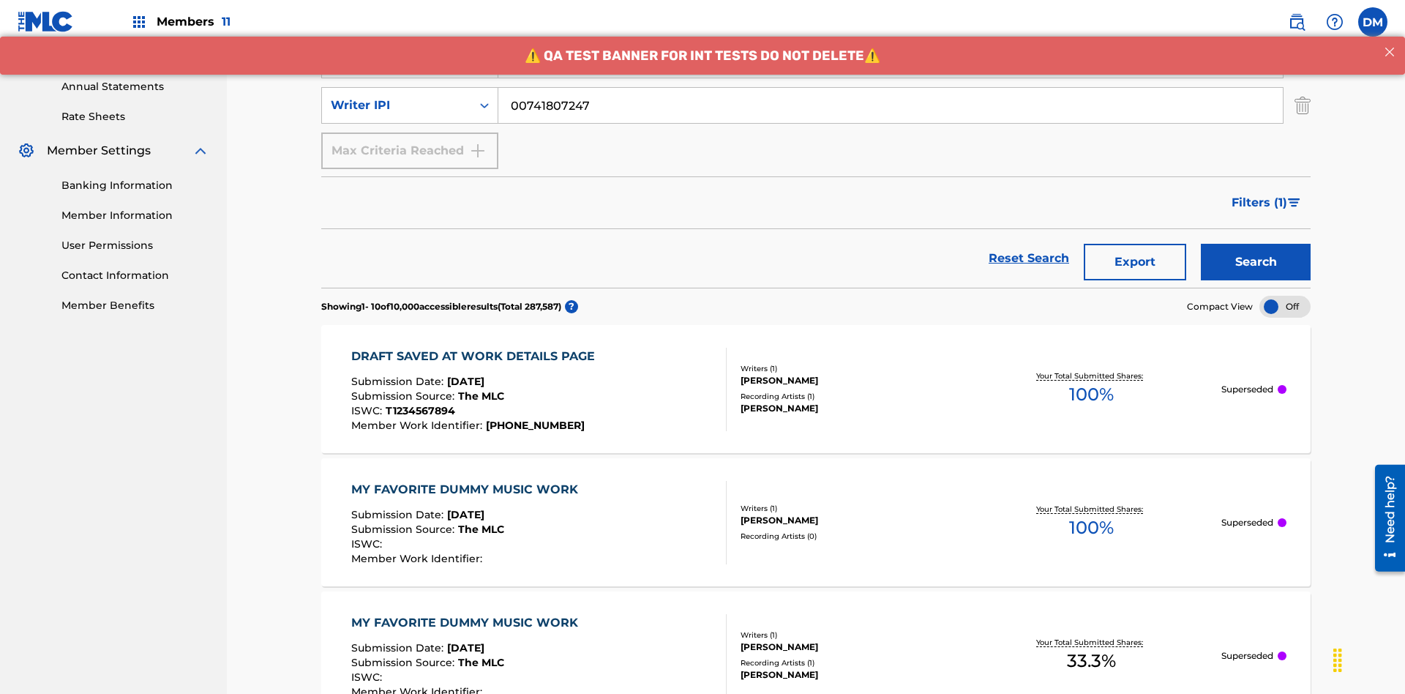
type input "00741807247"
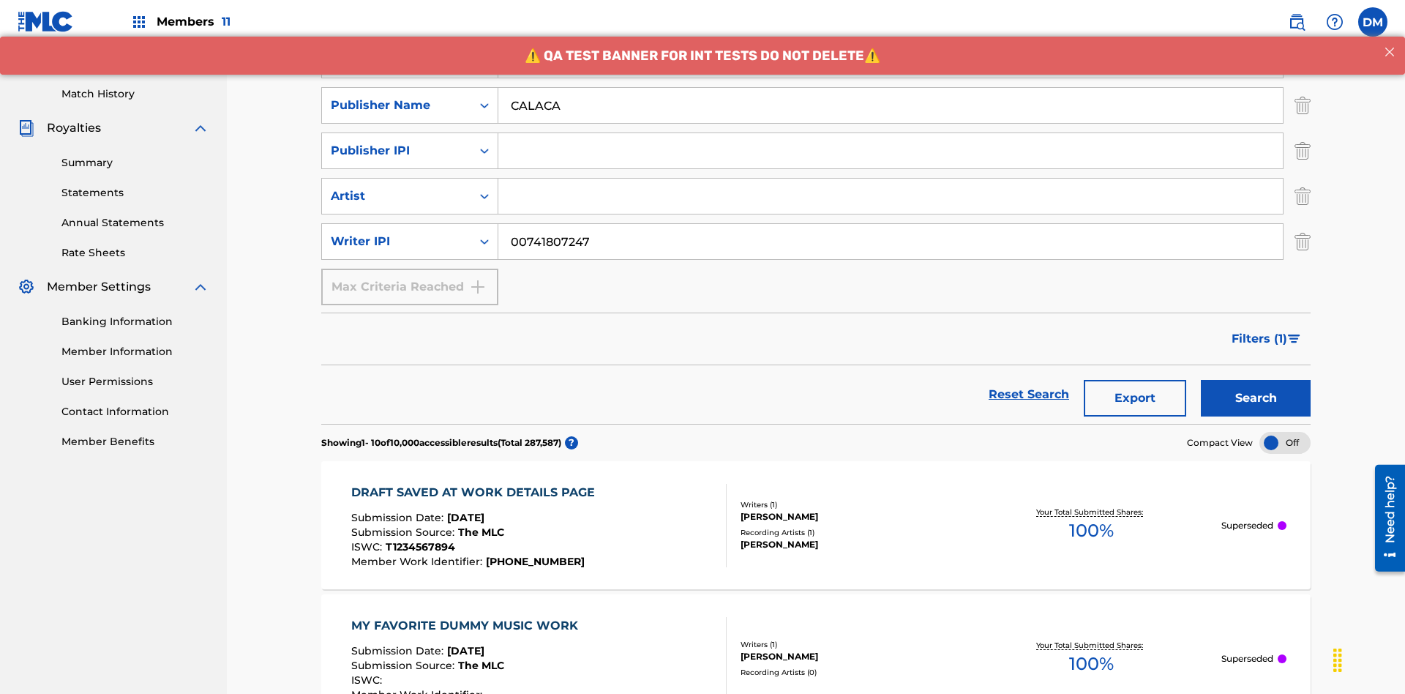
type input "CALACA"
click at [890, 133] on input "Search Form" at bounding box center [890, 150] width 784 height 35
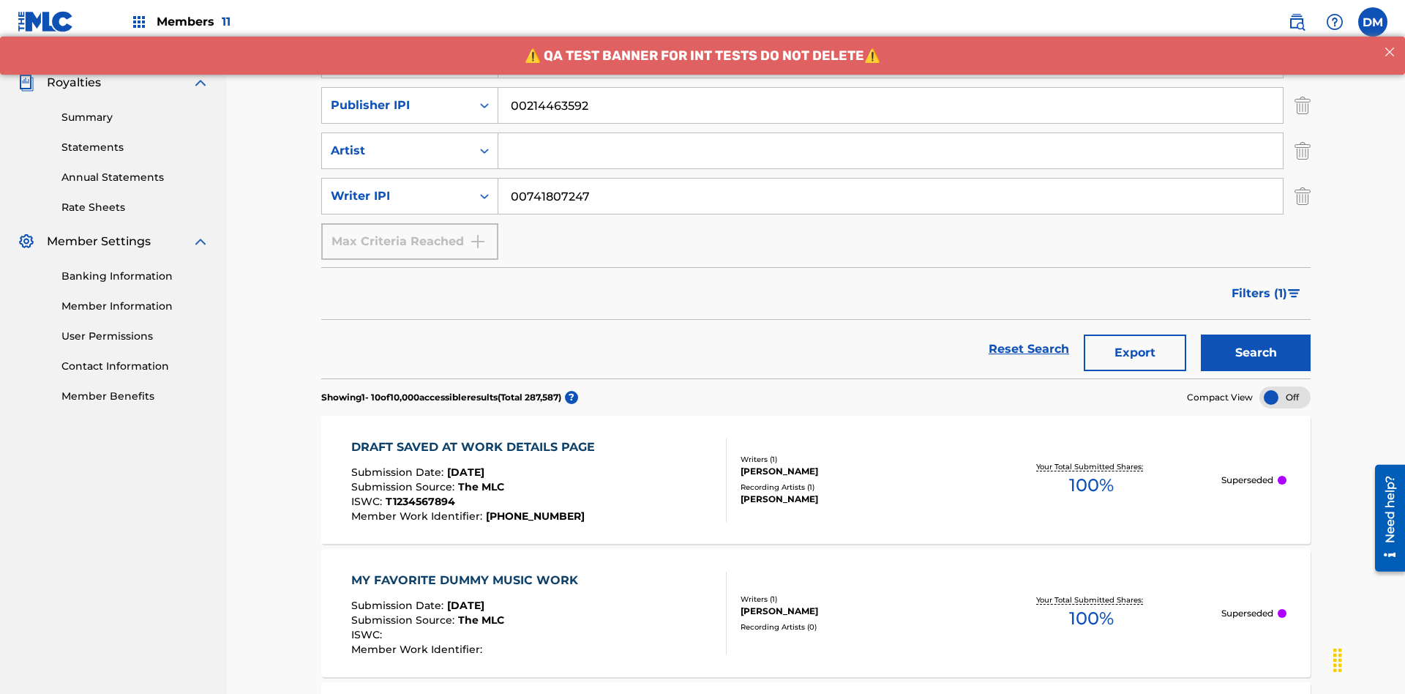
type input "00214463592"
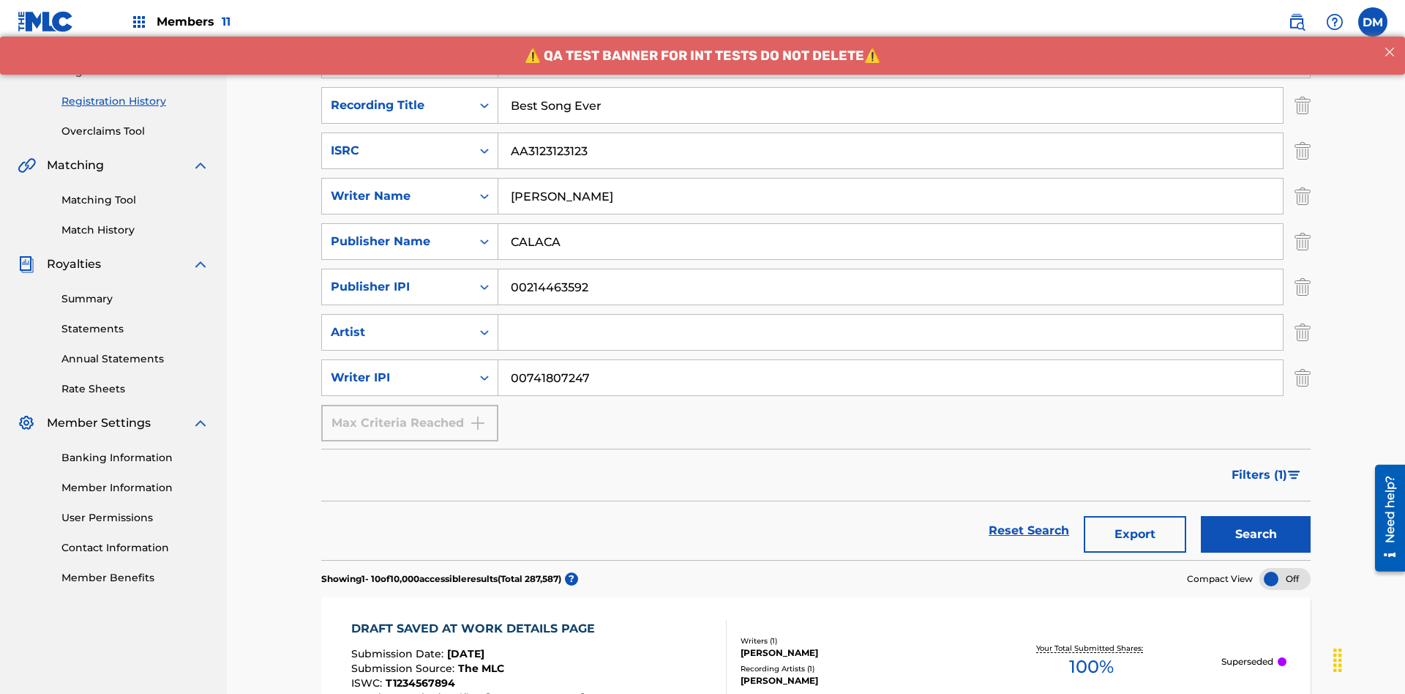
type input "Best Song Ever"
click at [890, 315] on input "Search Form" at bounding box center [890, 332] width 784 height 35
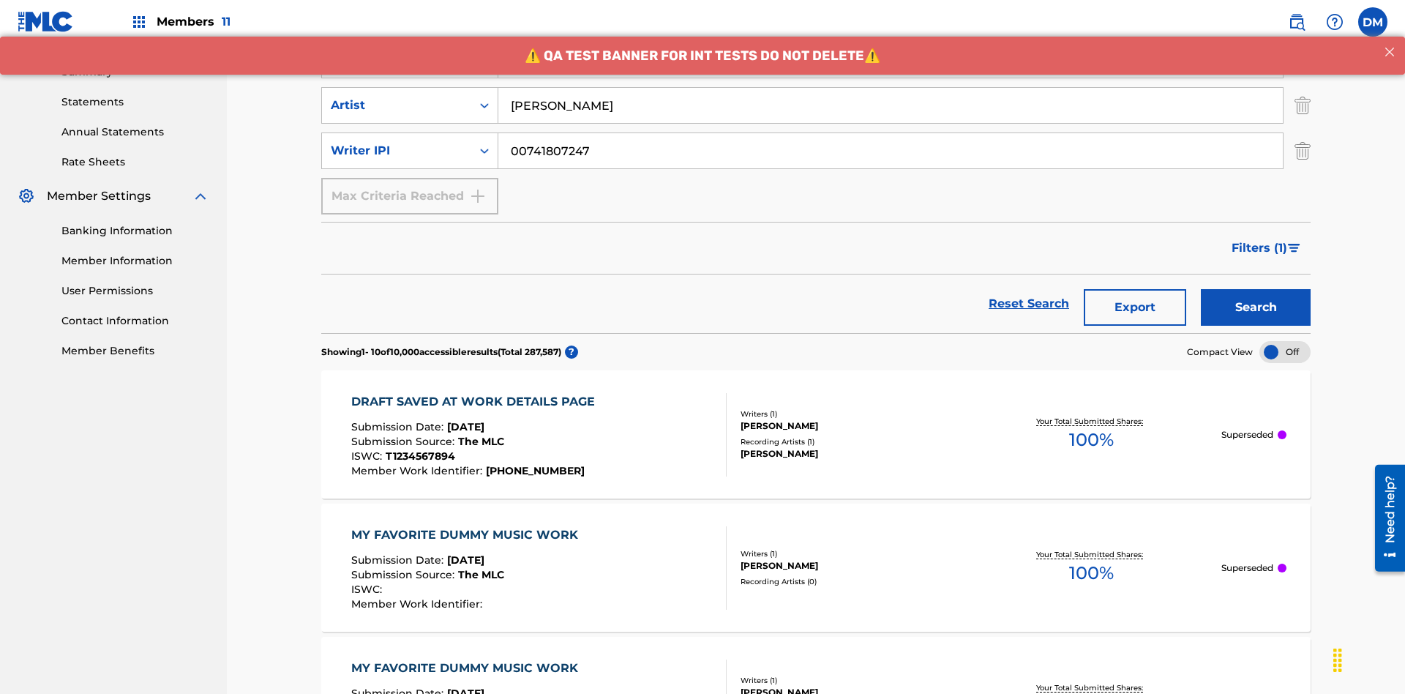
type input "[PERSON_NAME]"
click at [1255, 289] on button "Search" at bounding box center [1256, 307] width 110 height 37
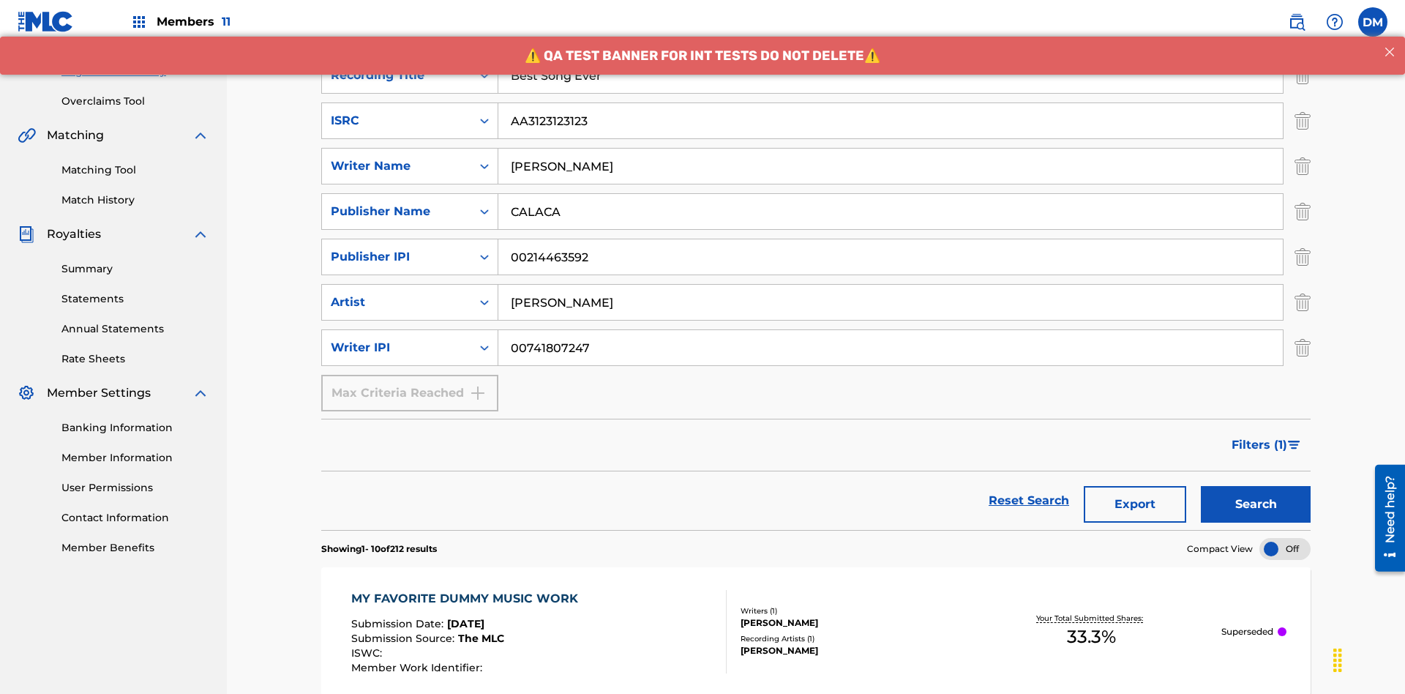
scroll to position [714, 0]
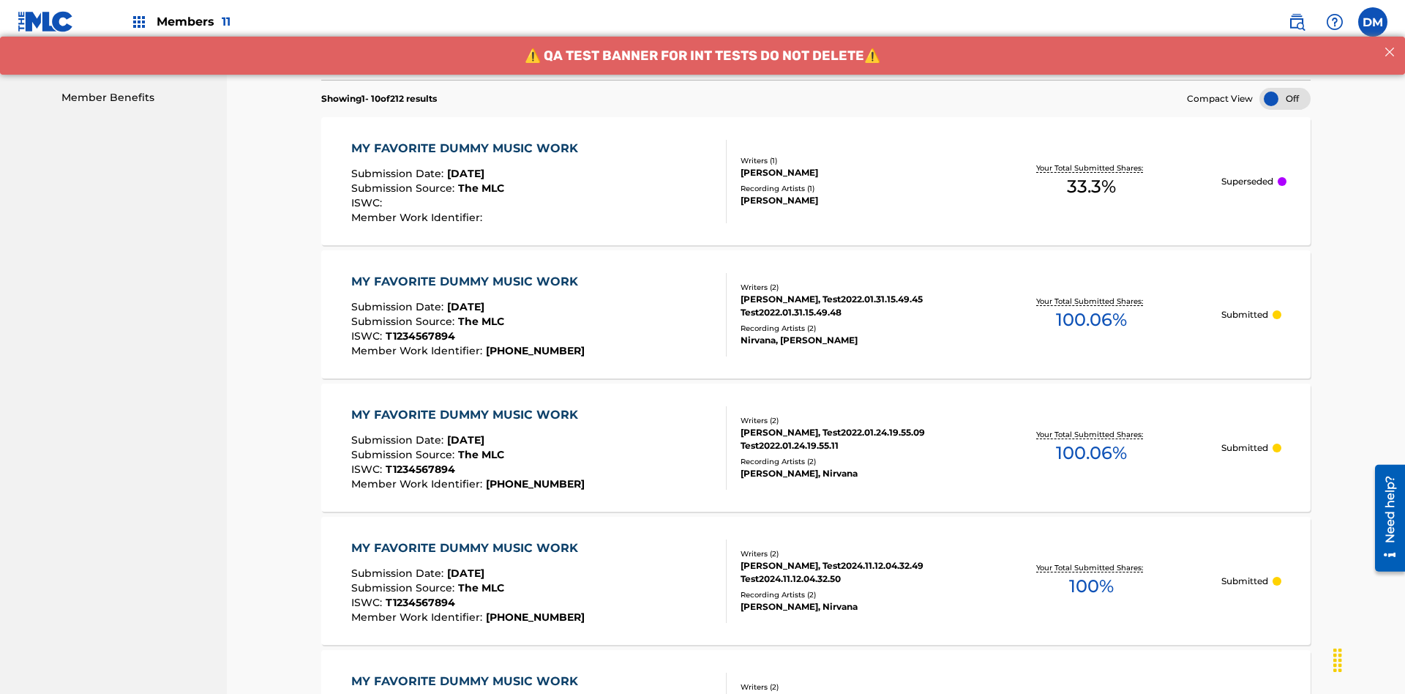
click at [466, 140] on div "MY FAVORITE DUMMY MUSIC WORK" at bounding box center [468, 149] width 234 height 18
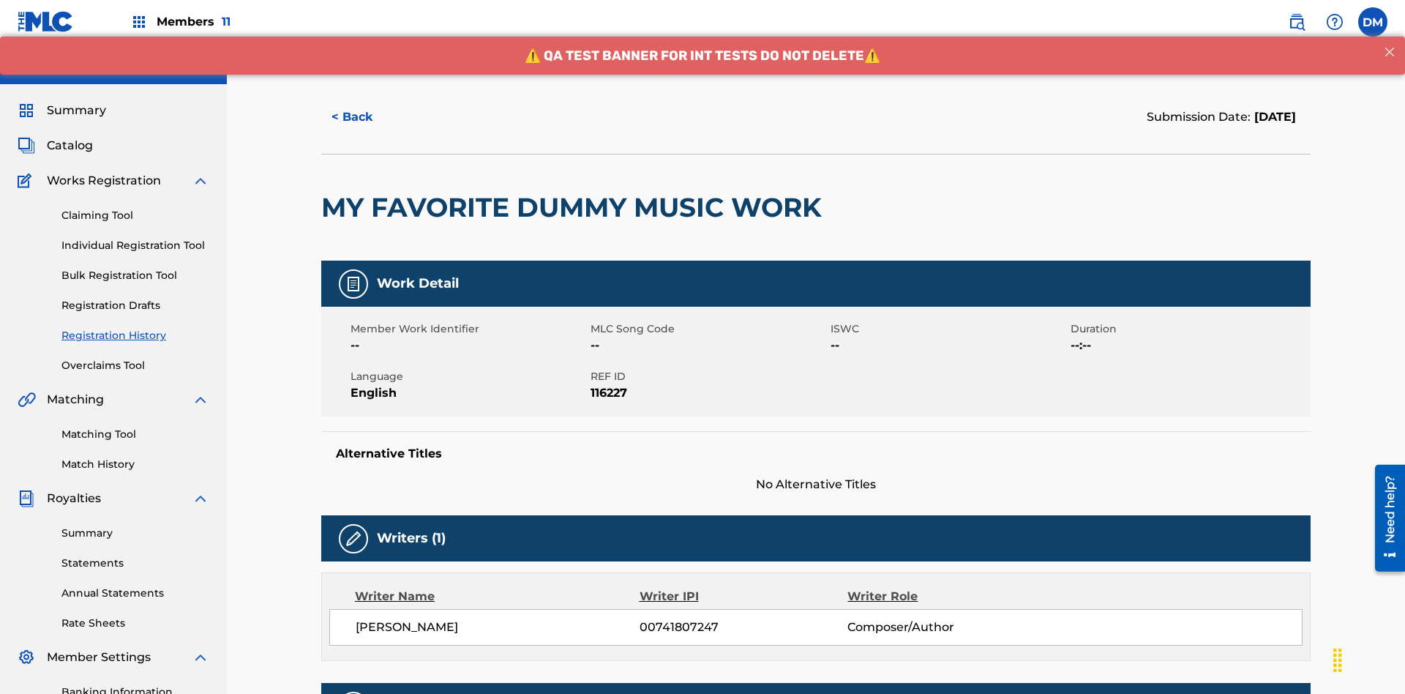
scroll to position [431, 0]
